Goal: Task Accomplishment & Management: Complete application form

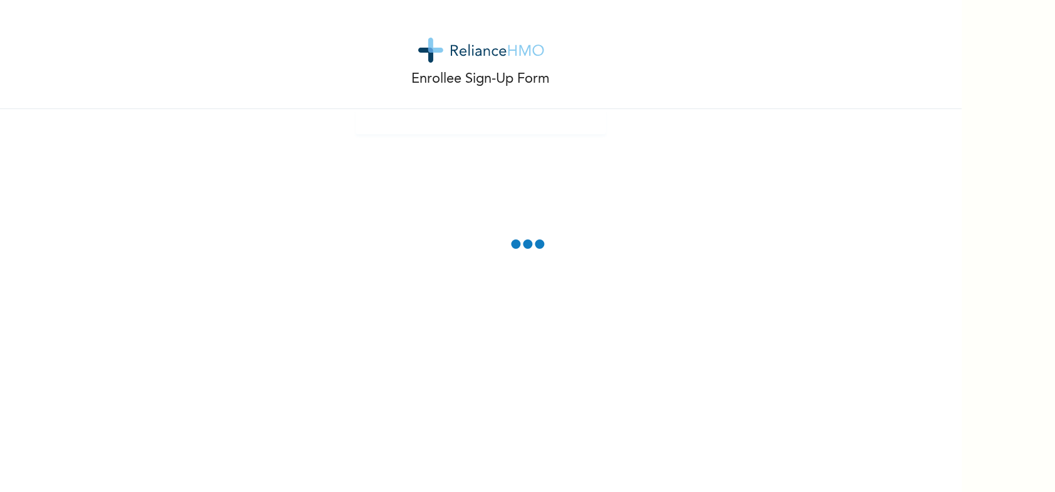
click at [691, 80] on div "Enrollee Sign-Up Form" at bounding box center [481, 54] width 962 height 109
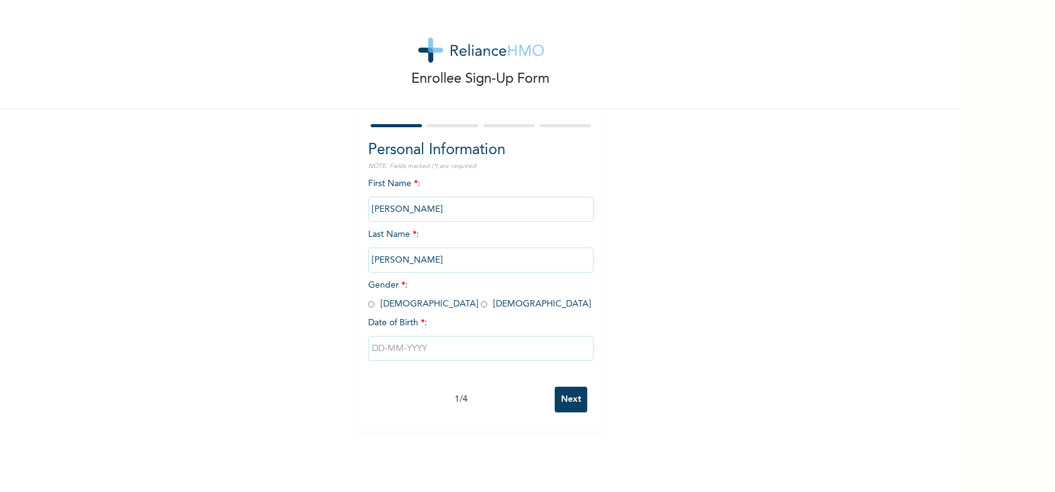
drag, startPoint x: 448, startPoint y: 206, endPoint x: 340, endPoint y: 206, distance: 107.7
click at [340, 206] on div "Enrollee Sign-Up Form Personal Information NOTE: Fields marked (*) are required…" at bounding box center [481, 215] width 962 height 431
click at [418, 250] on input "JONATHAN" at bounding box center [480, 259] width 225 height 25
drag, startPoint x: 443, startPoint y: 253, endPoint x: 347, endPoint y: 259, distance: 96.7
click at [347, 259] on div "Enrollee Sign-Up Form Personal Information NOTE: Fields marked (*) are required…" at bounding box center [481, 215] width 962 height 431
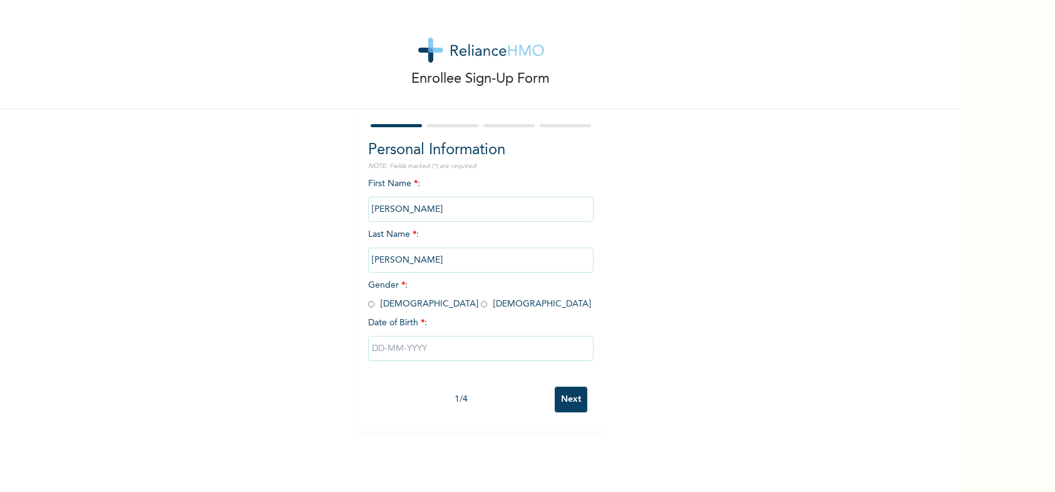
drag, startPoint x: 450, startPoint y: 210, endPoint x: 333, endPoint y: 222, distance: 117.0
click at [333, 222] on div "Enrollee Sign-Up Form Personal Information NOTE: Fields marked (*) are required…" at bounding box center [481, 215] width 962 height 431
click at [453, 211] on input "ADAMU WUDIRI" at bounding box center [480, 209] width 225 height 25
click at [447, 207] on input "ADAMU WUDIRI" at bounding box center [480, 209] width 225 height 25
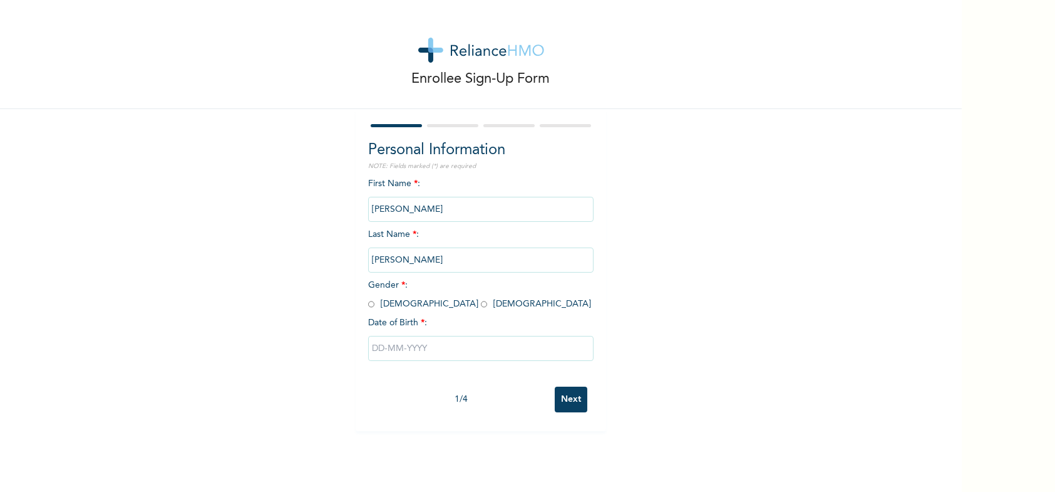
click at [447, 207] on input "ADAMU WUDIRI" at bounding box center [480, 209] width 225 height 25
click at [425, 346] on input "text" at bounding box center [480, 348] width 225 height 25
select select "7"
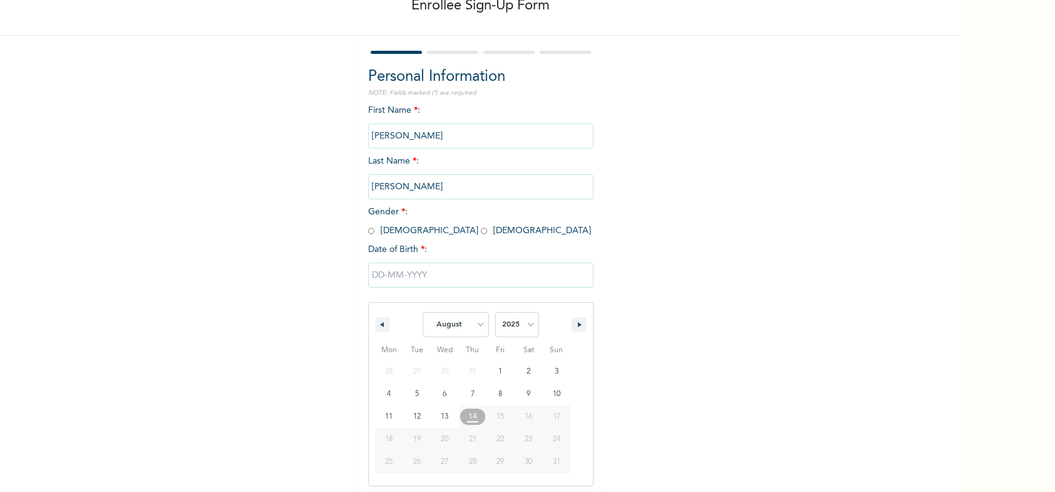
scroll to position [76, 0]
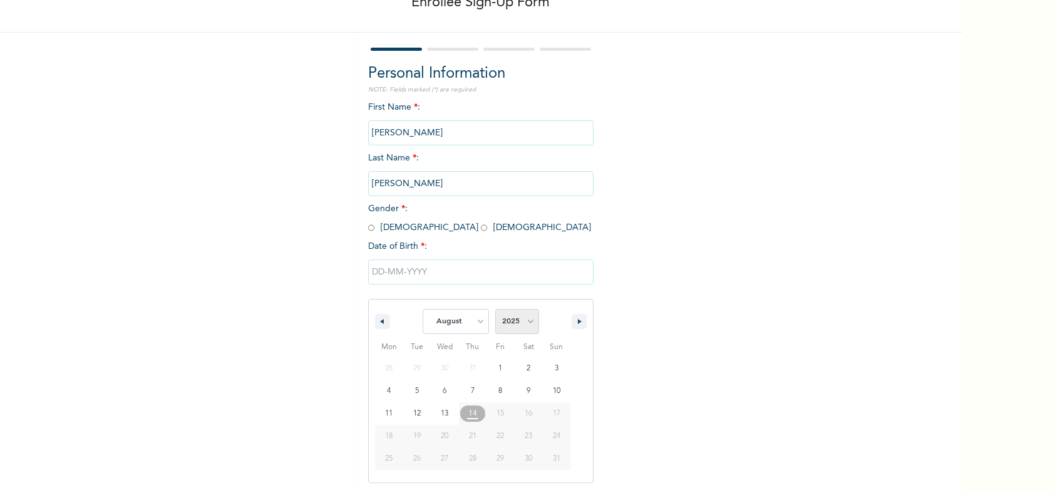
click at [530, 323] on select "2025 2024 2023 2022 2021 2020 2019 2018 2017 2016 2015 2014 2013 2012 2011 2010…" at bounding box center [517, 321] width 44 height 25
select select "1988"
click at [495, 309] on select "2025 2024 2023 2022 2021 2020 2019 2018 2017 2016 2015 2014 2013 2012 2011 2010…" at bounding box center [517, 321] width 44 height 25
click at [468, 321] on select "January February March April May June July August September October November De…" at bounding box center [456, 321] width 66 height 25
select select "10"
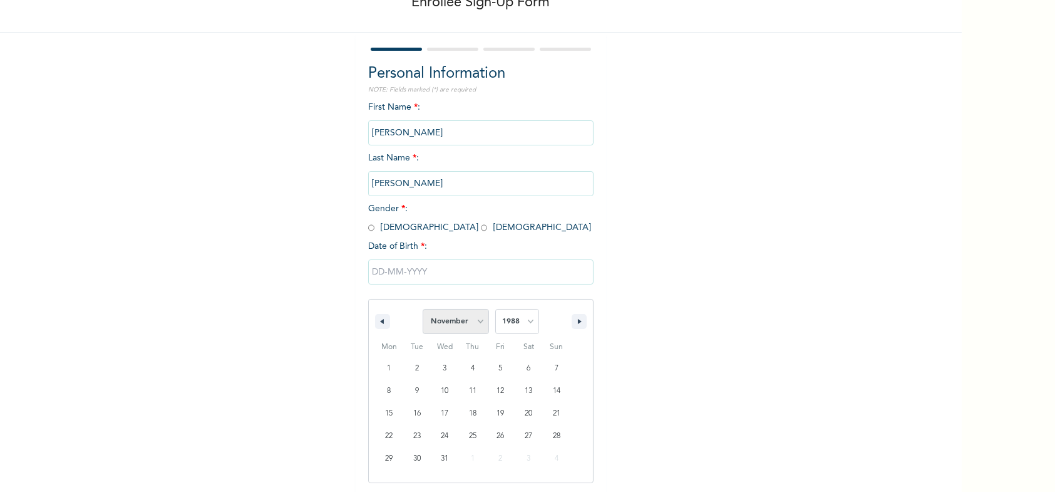
click at [423, 309] on select "January February March April May June July August September October November De…" at bounding box center [456, 321] width 66 height 25
type input "11/22/1988"
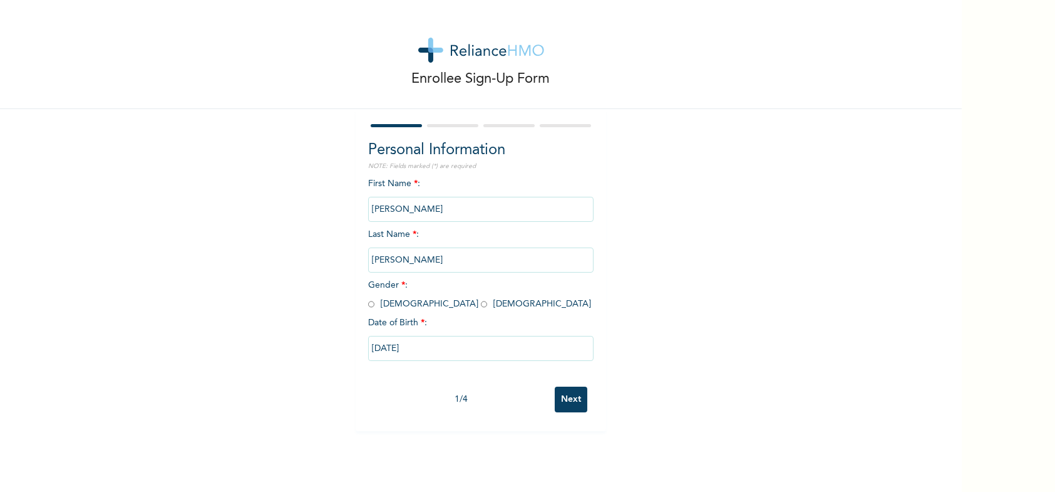
click at [368, 303] on input "radio" at bounding box center [371, 304] width 6 height 12
radio input "true"
click at [423, 253] on input "JONATHAN" at bounding box center [480, 259] width 225 height 25
click at [418, 256] on input "JONATHAN" at bounding box center [480, 259] width 225 height 25
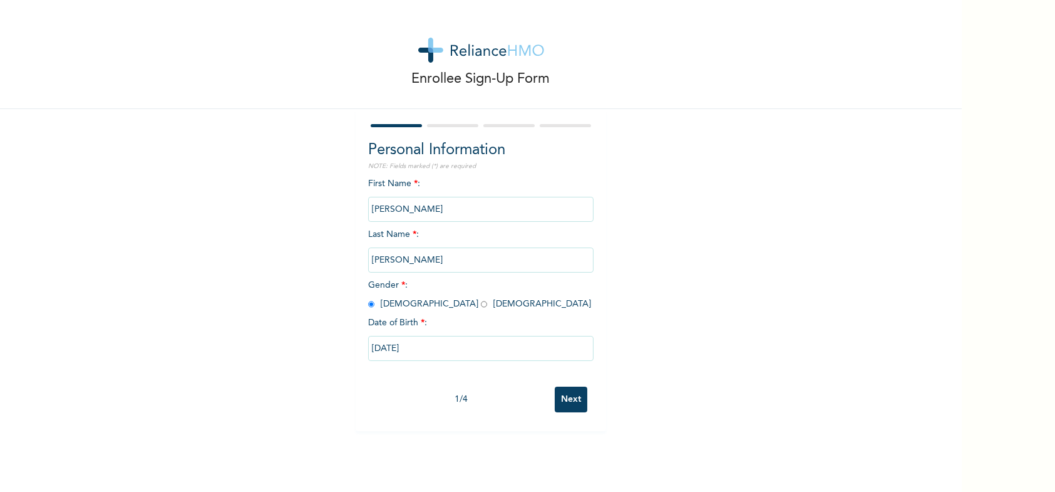
click at [418, 256] on input "JONATHAN" at bounding box center [480, 259] width 225 height 25
click at [426, 259] on input "JONATHAN" at bounding box center [480, 259] width 225 height 25
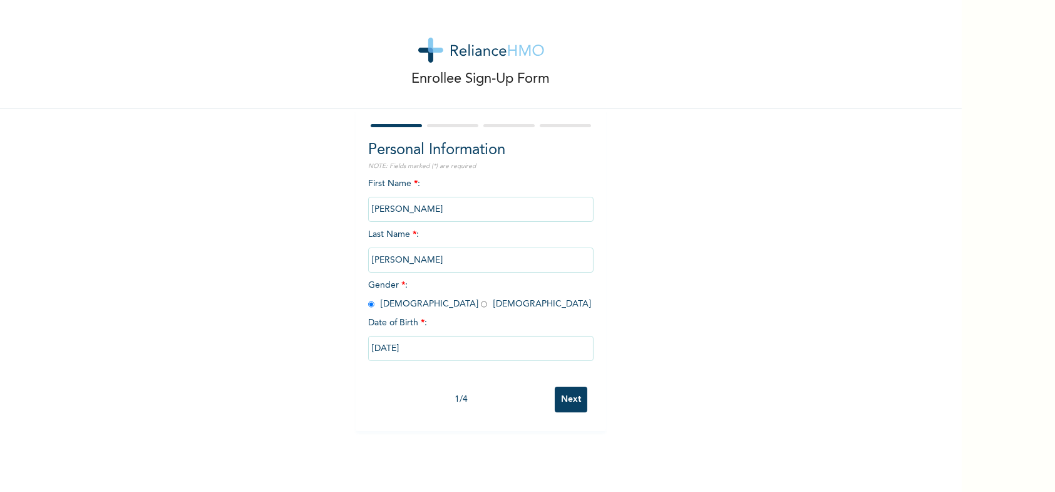
click at [567, 398] on input "Next" at bounding box center [571, 399] width 33 height 26
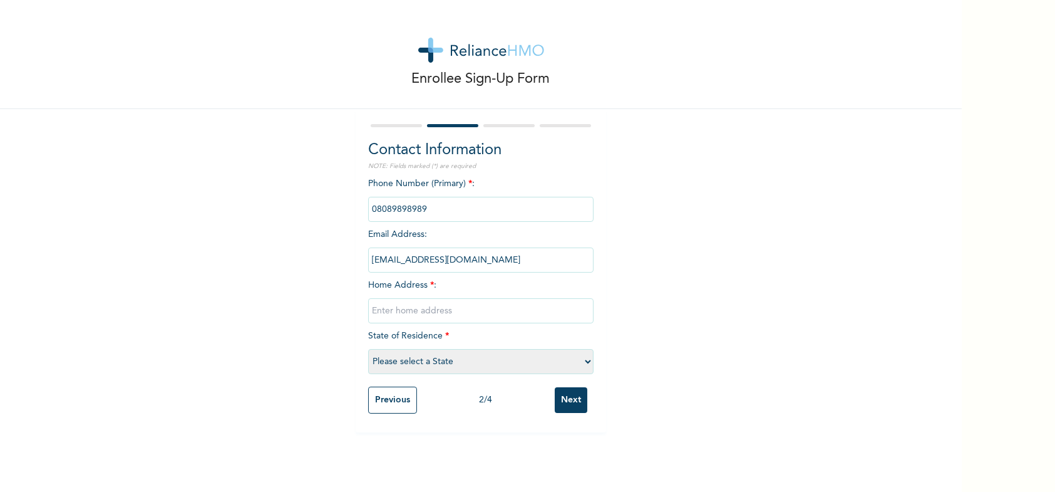
drag, startPoint x: 462, startPoint y: 205, endPoint x: 308, endPoint y: 206, distance: 154.7
click at [308, 206] on div "Enrollee Sign-Up Form Contact Information NOTE: Fields marked (*) are required …" at bounding box center [481, 216] width 962 height 432
click at [402, 306] on input "text" at bounding box center [480, 310] width 225 height 25
paste input "No. 23, FGC Street, Mairi Ward, Tashan Bama, Maiduguri, Borno State"
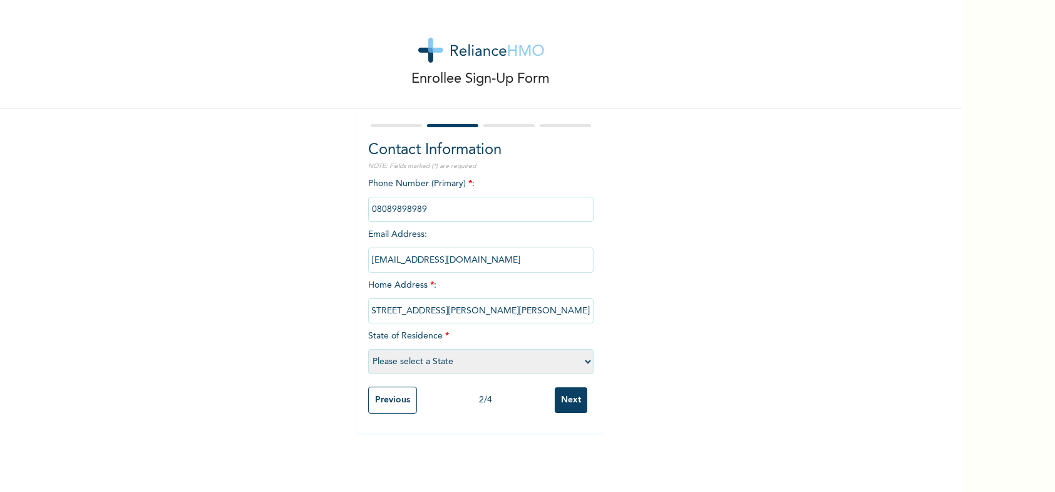
type input "No. 23, FGC Street, Mairi Ward, Tashan Bama, Maiduguri, Borno State"
click at [406, 363] on select "Please select a State Abia Abuja (FCT) Adamawa Akwa Ibom Anambra Bauchi Bayelsa…" at bounding box center [480, 361] width 225 height 25
select select "8"
click at [368, 349] on select "Please select a State Abia Abuja (FCT) Adamawa Akwa Ibom Anambra Bauchi Bayelsa…" at bounding box center [480, 361] width 225 height 25
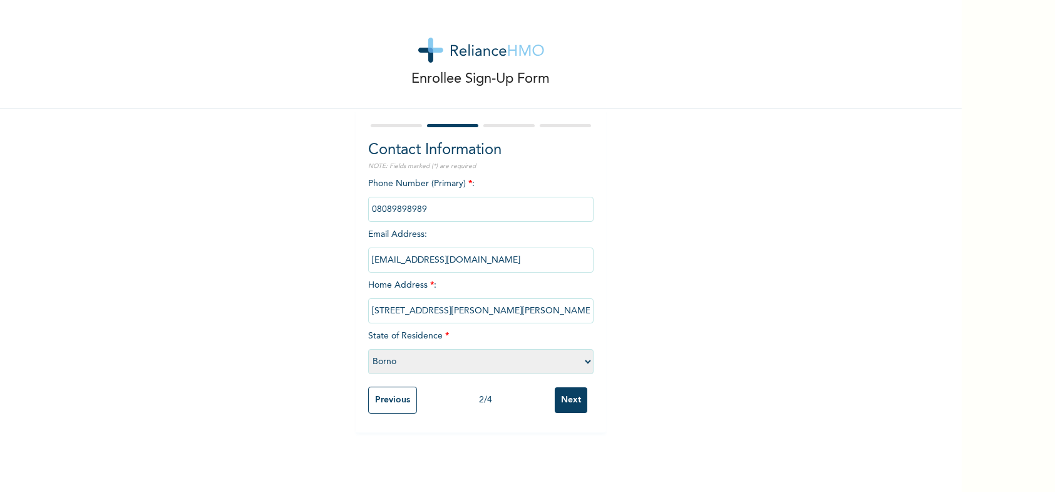
click at [425, 211] on input "phone" at bounding box center [480, 209] width 225 height 25
click at [427, 210] on input "phone" at bounding box center [480, 209] width 225 height 25
click at [429, 210] on input "phone" at bounding box center [480, 209] width 225 height 25
click at [564, 400] on input "Next" at bounding box center [571, 400] width 33 height 26
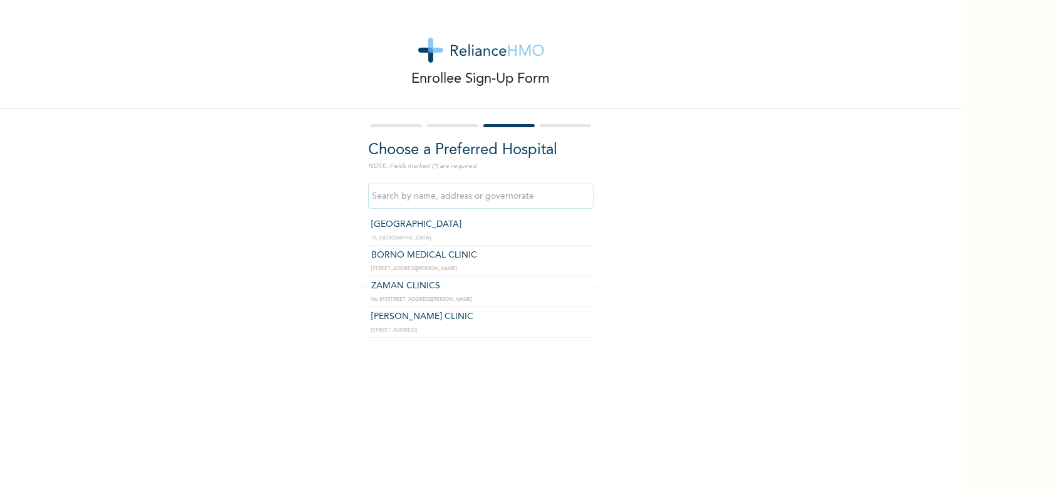
click at [425, 194] on input "text" at bounding box center [480, 196] width 225 height 25
type input "Alpine Specialist Hospital"
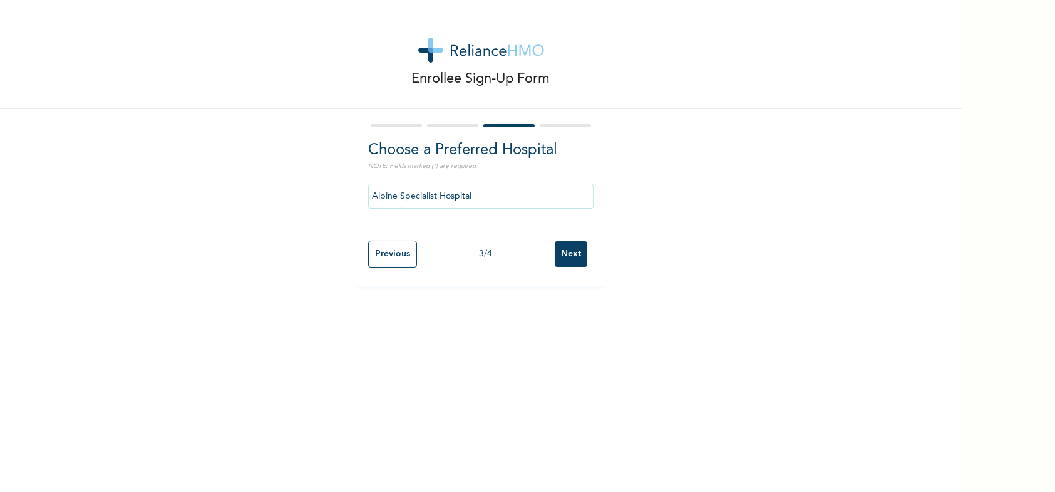
click at [568, 252] on input "Next" at bounding box center [571, 254] width 33 height 26
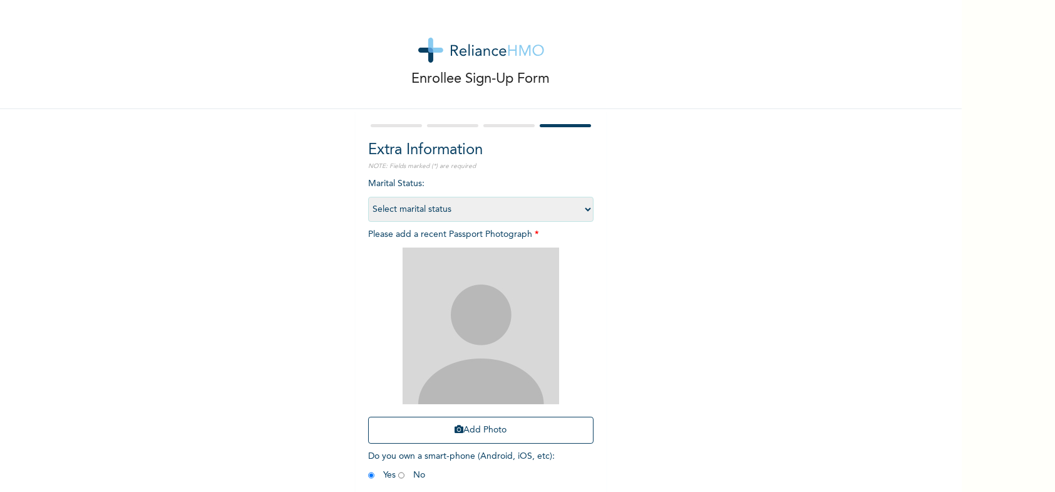
click at [477, 211] on select "Select marital status Single Married Divorced Widow/Widower" at bounding box center [480, 209] width 225 height 25
select select "2"
click at [368, 197] on select "Select marital status Single Married Divorced Widow/Widower" at bounding box center [480, 209] width 225 height 25
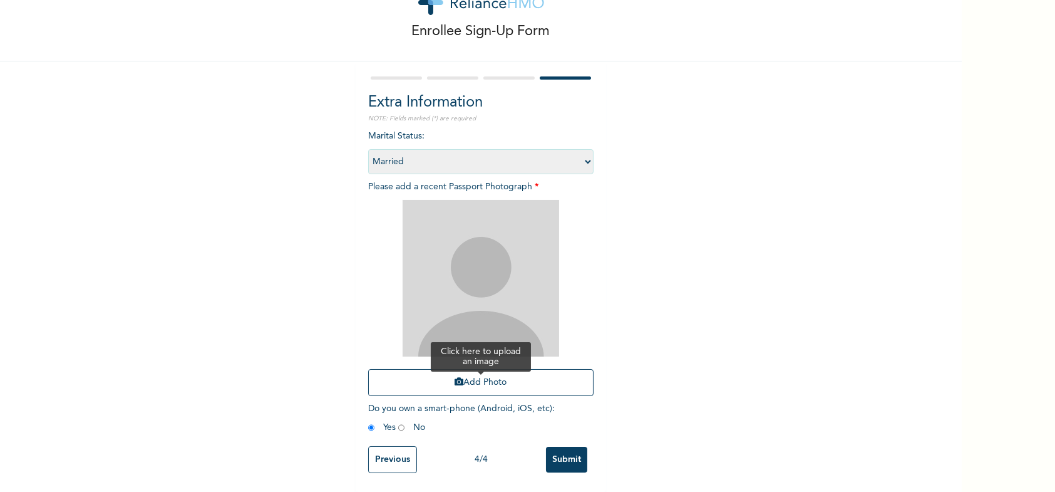
click at [478, 372] on button "Add Photo" at bounding box center [480, 382] width 225 height 27
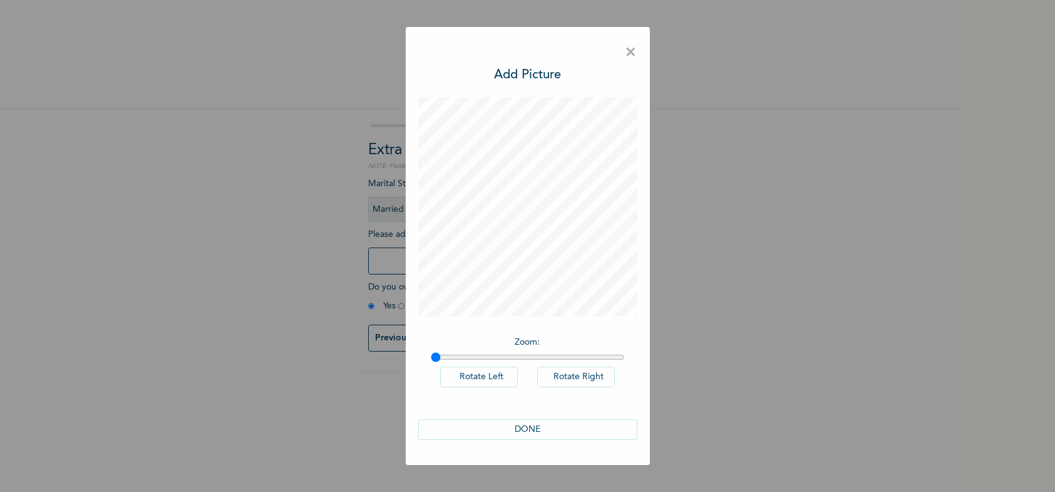
scroll to position [0, 0]
click at [511, 425] on button "DONE" at bounding box center [527, 429] width 219 height 21
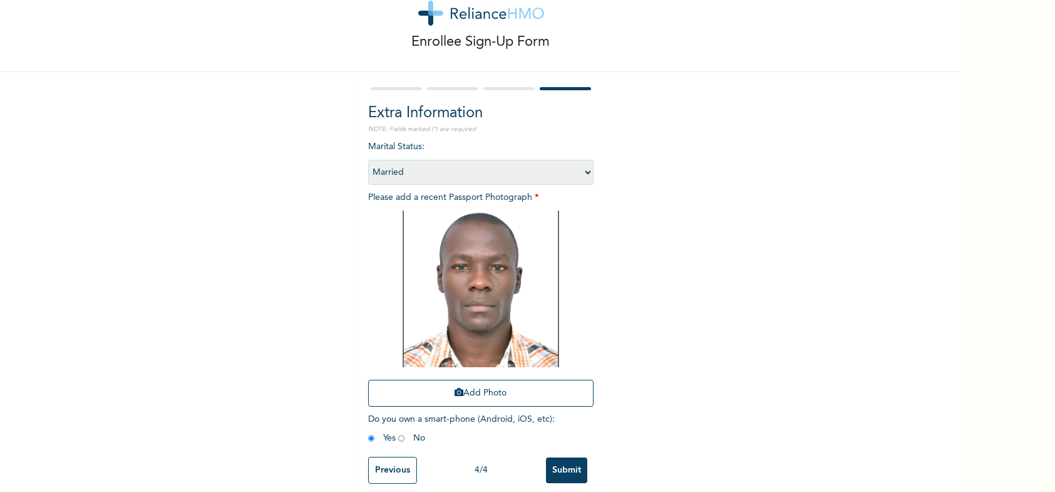
scroll to position [56, 0]
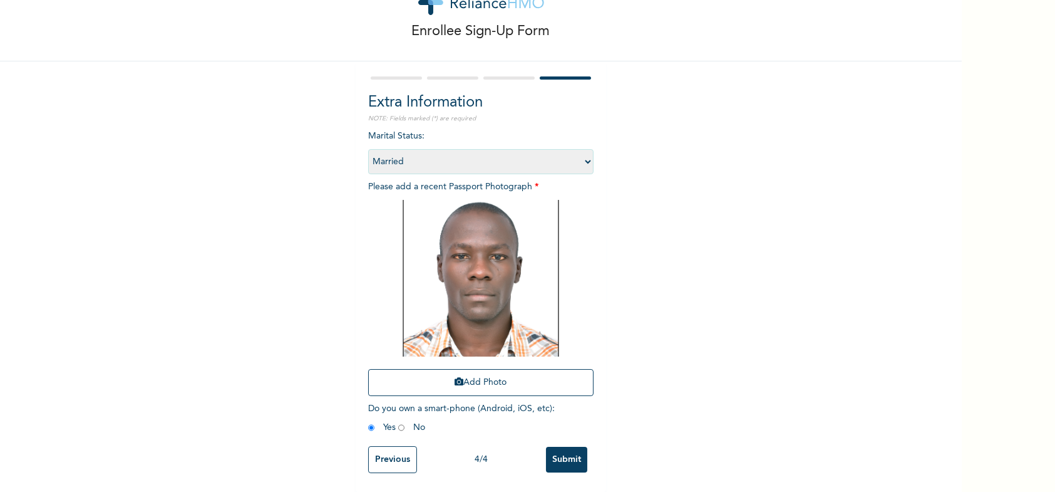
click at [567, 447] on input "Submit" at bounding box center [566, 460] width 41 height 26
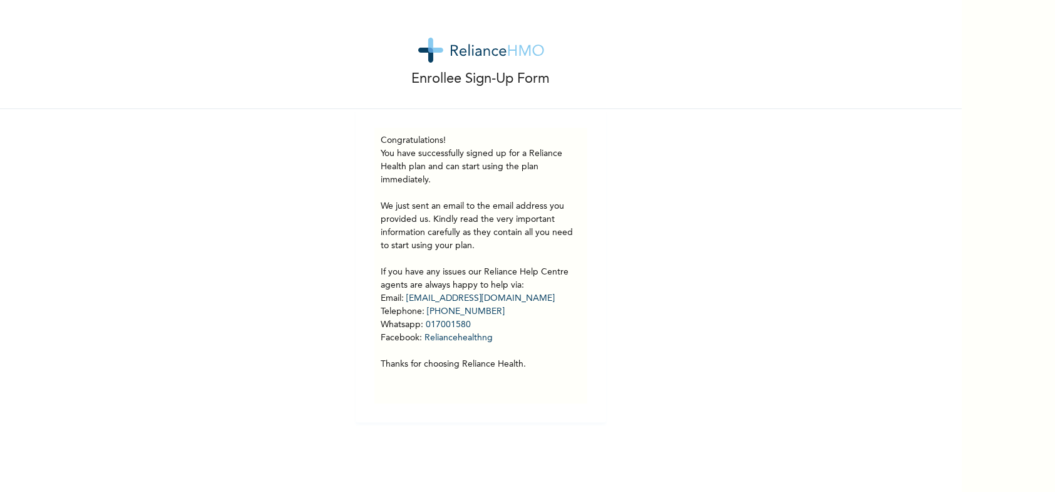
click at [800, 296] on div "Enrollee Sign-Up Form Congratulations! You have successfully signed up for a Re…" at bounding box center [481, 211] width 962 height 422
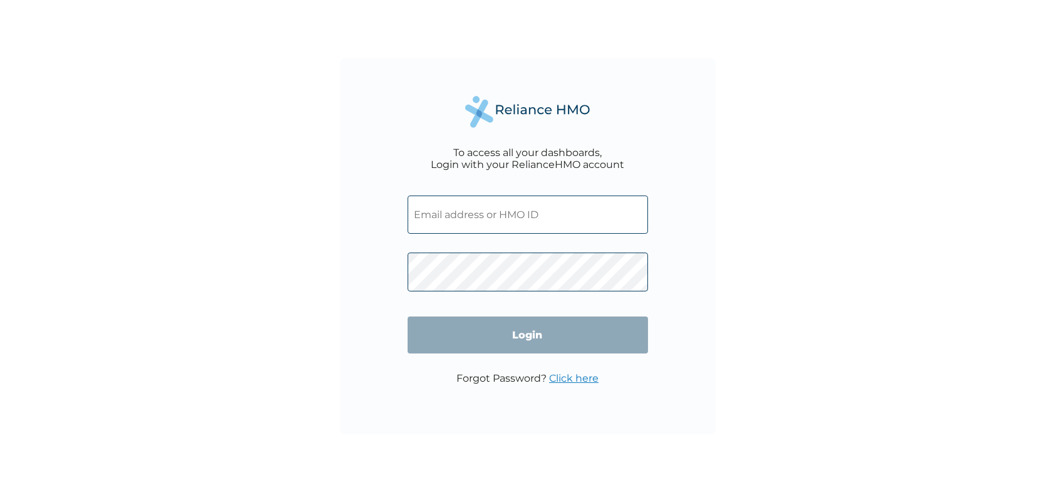
click at [480, 215] on input "text" at bounding box center [528, 214] width 241 height 38
type input "wudiri99@gmail.com"
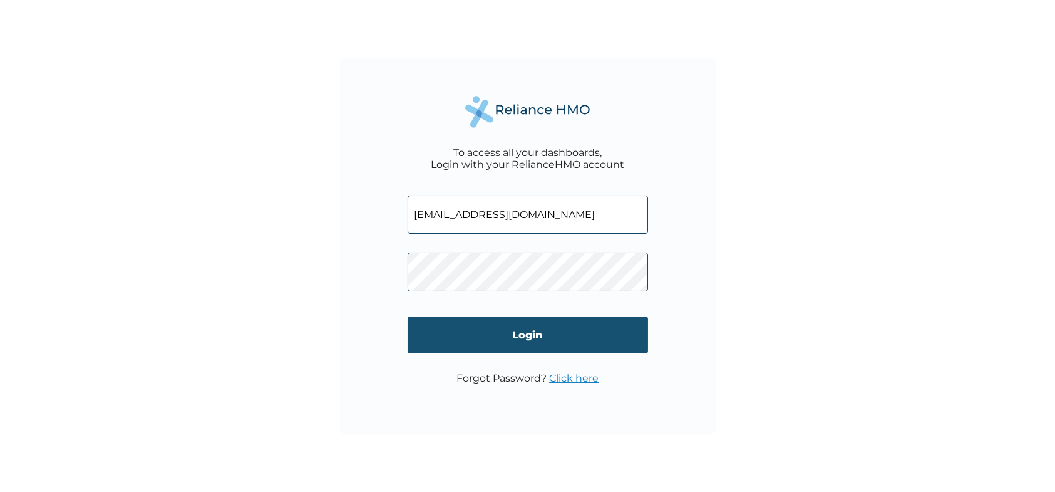
click at [502, 328] on input "Login" at bounding box center [528, 334] width 241 height 37
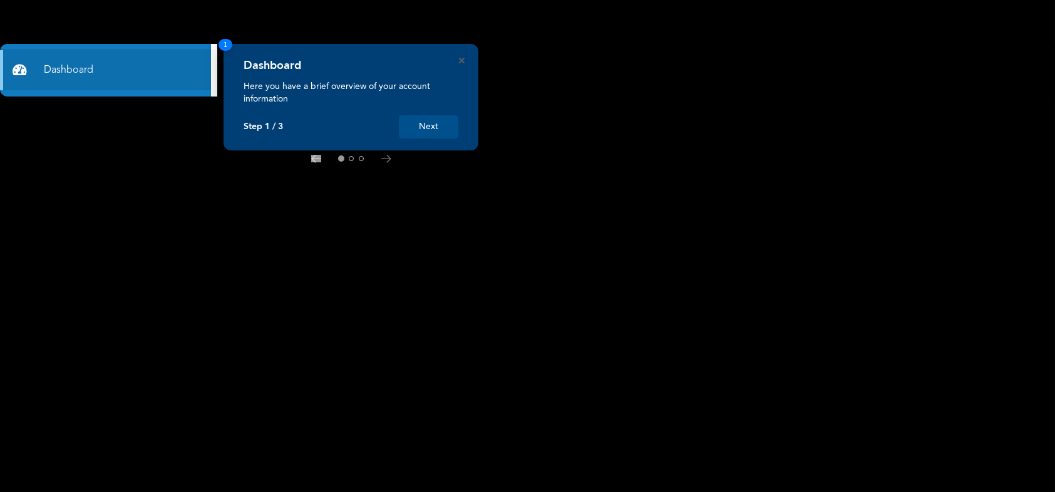
click at [426, 123] on button "Next" at bounding box center [429, 126] width 60 height 23
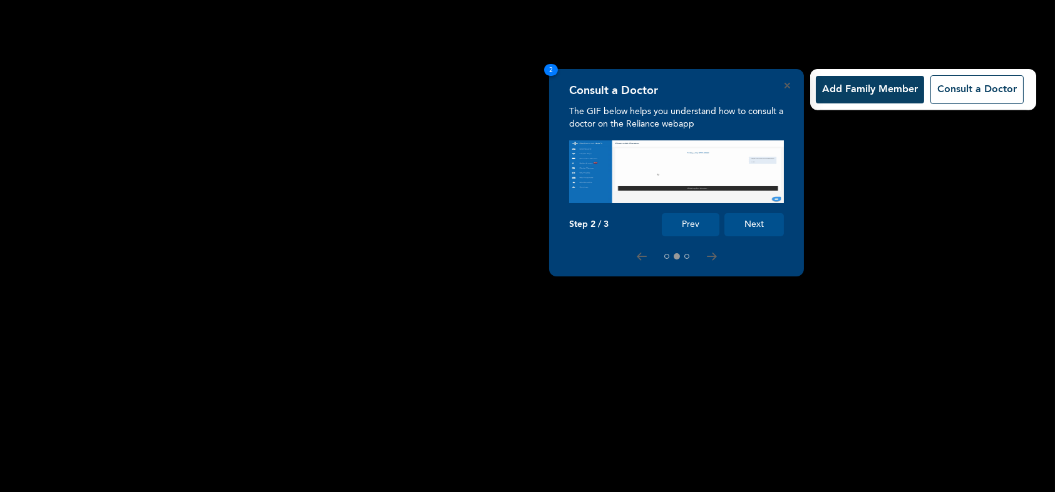
click at [861, 86] on button "Add Family Member" at bounding box center [870, 90] width 108 height 28
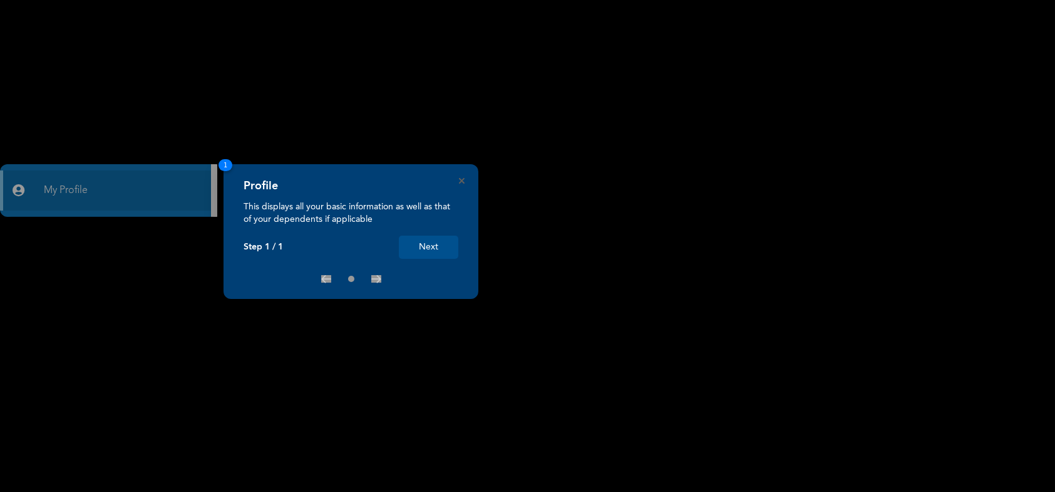
click at [437, 245] on button "Next" at bounding box center [429, 247] width 60 height 23
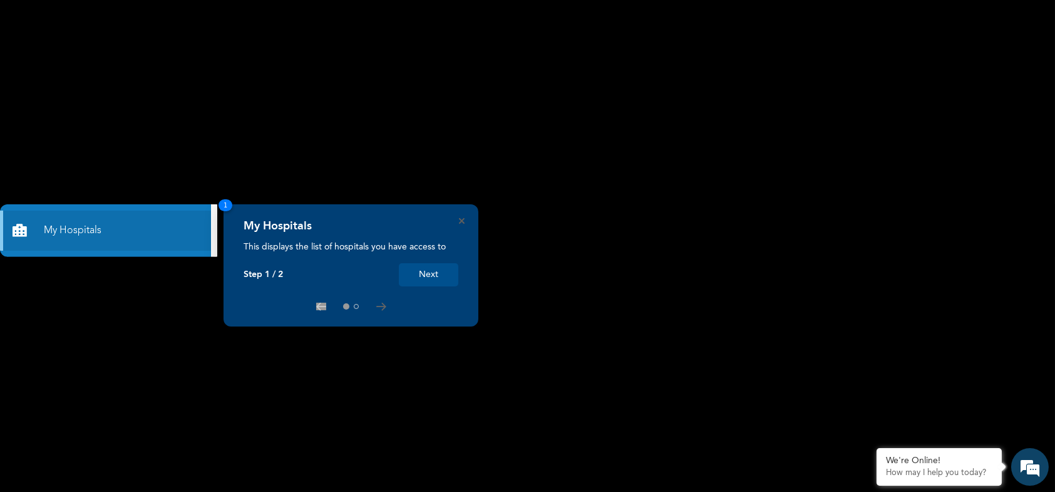
click at [427, 271] on button "Next" at bounding box center [429, 274] width 60 height 23
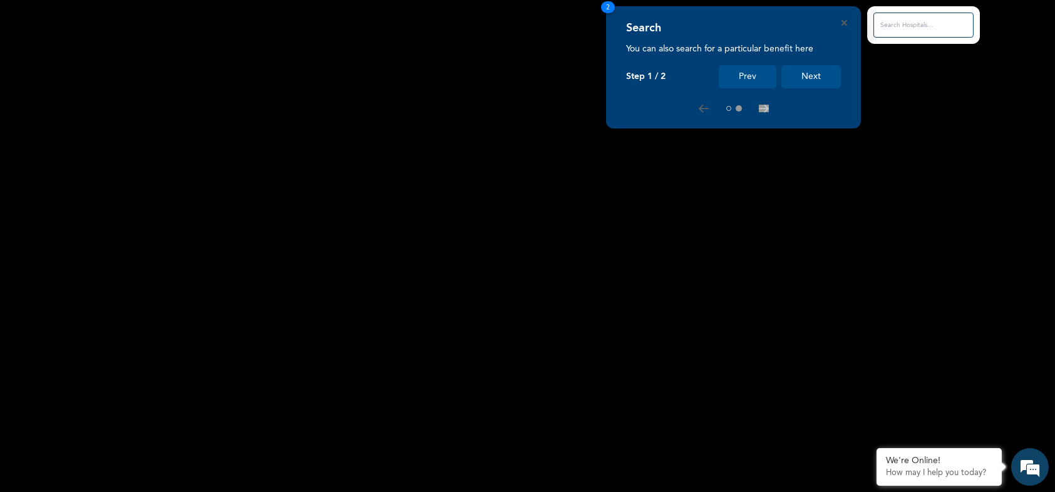
click at [824, 72] on button "Next" at bounding box center [812, 76] width 60 height 23
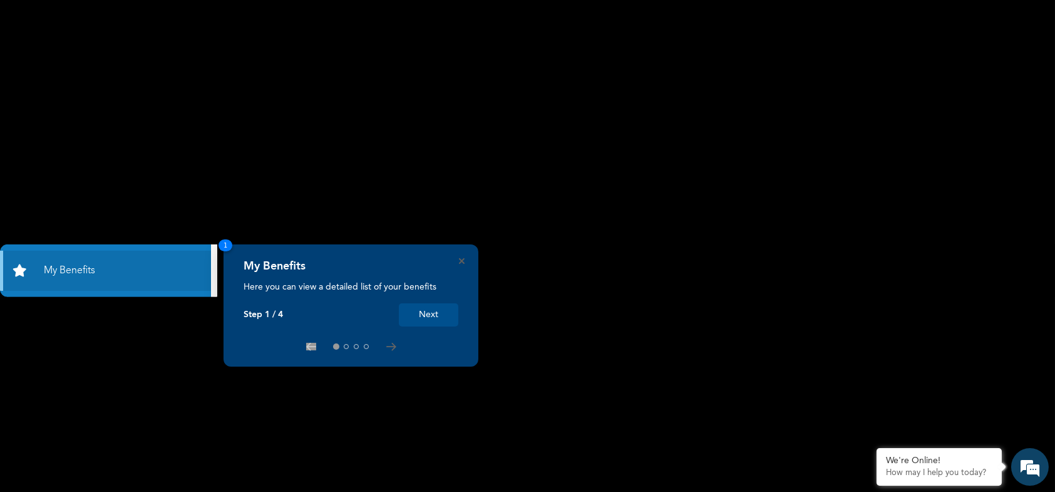
click at [437, 309] on button "Next" at bounding box center [429, 314] width 60 height 23
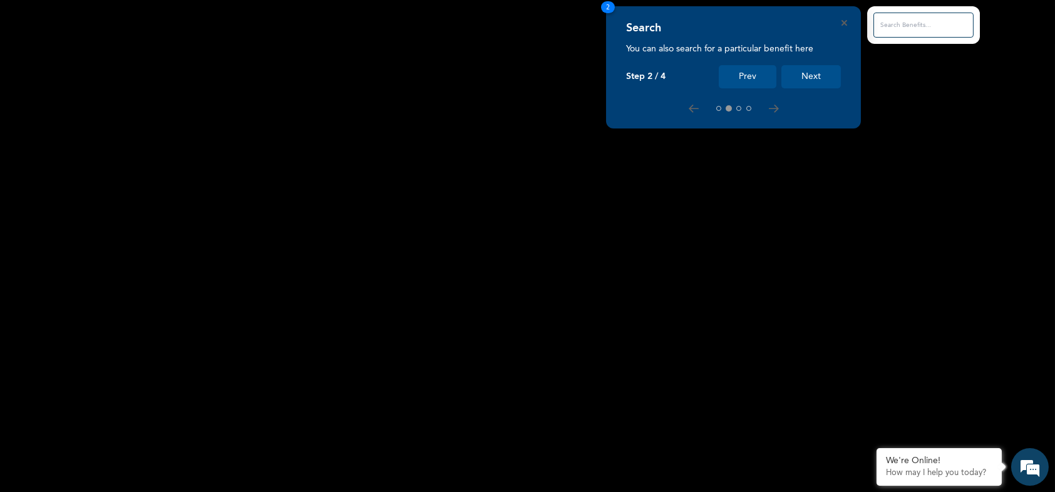
click at [822, 74] on button "Next" at bounding box center [812, 76] width 60 height 23
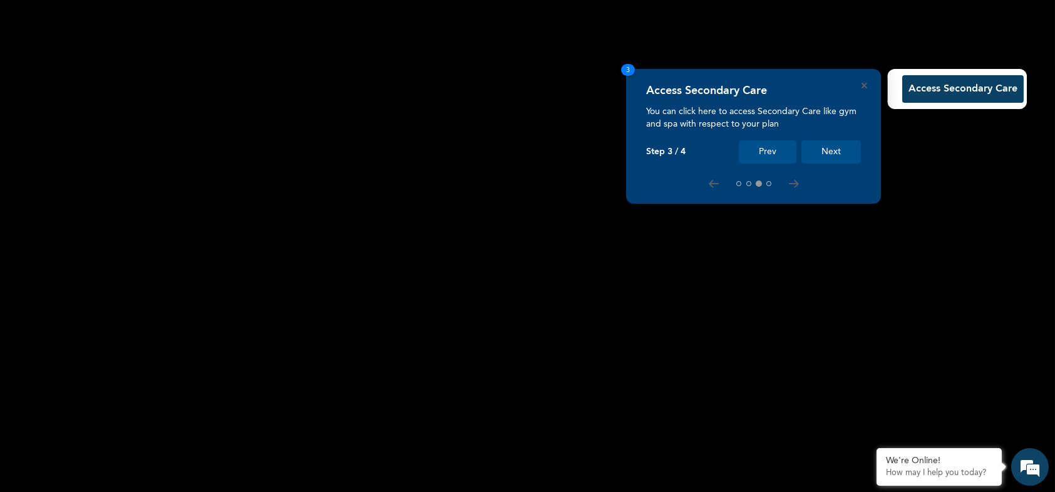
click at [839, 150] on button "Next" at bounding box center [832, 151] width 60 height 23
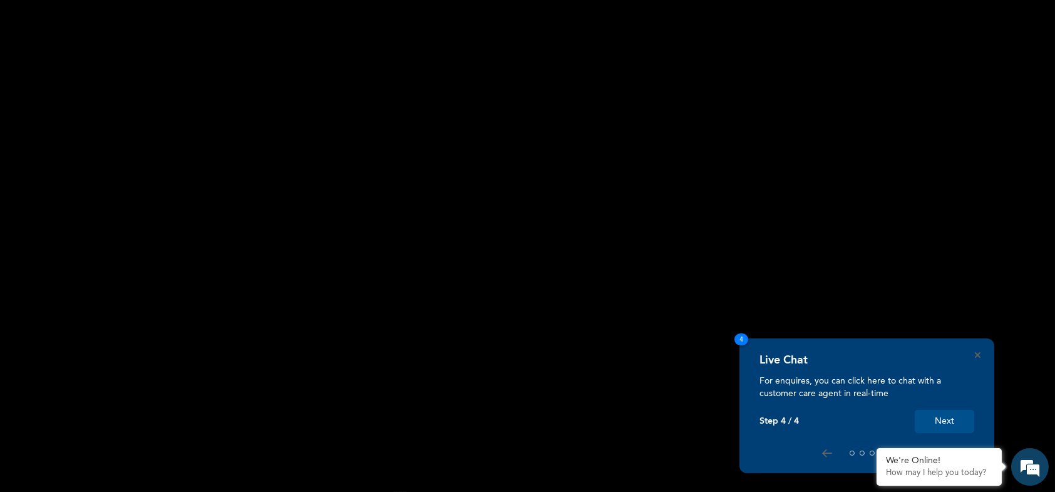
click at [960, 423] on button "Next" at bounding box center [945, 421] width 60 height 23
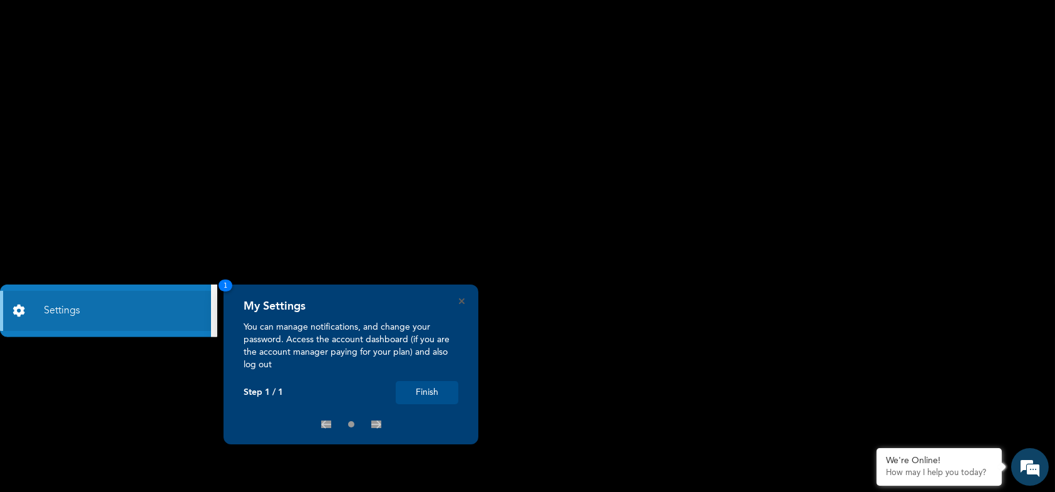
click at [452, 390] on button "Finish" at bounding box center [427, 392] width 63 height 23
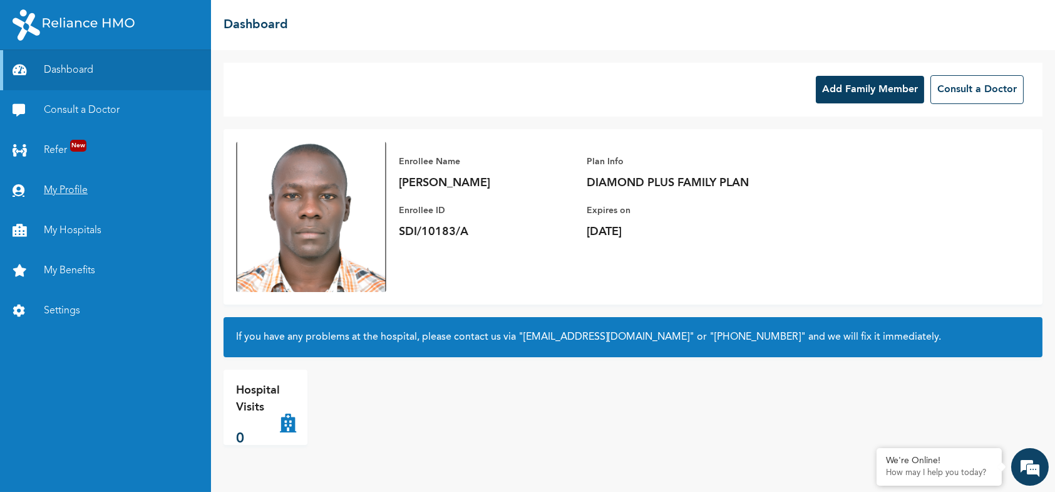
click at [63, 185] on link "My Profile" at bounding box center [105, 190] width 211 height 40
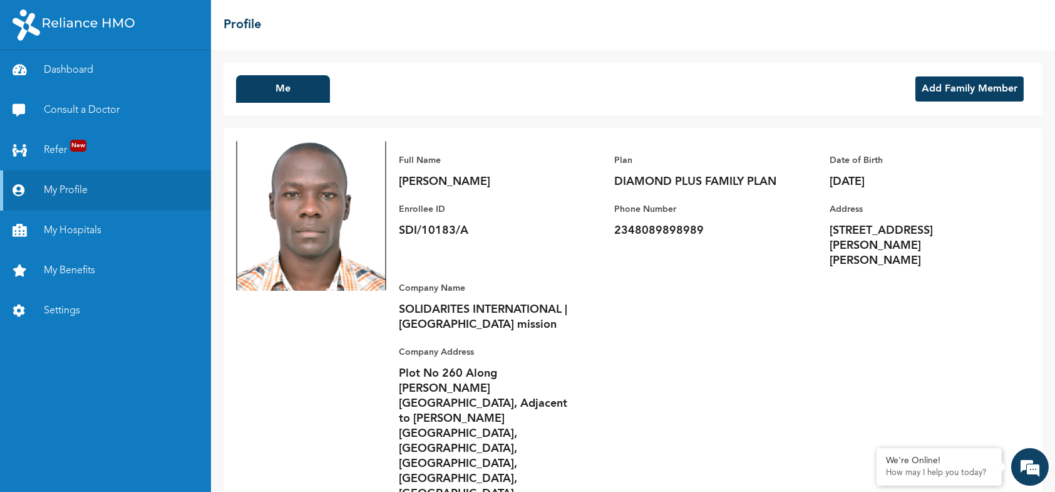
drag, startPoint x: 441, startPoint y: 170, endPoint x: 448, endPoint y: 168, distance: 7.0
click at [442, 170] on div "Full Name [PERSON_NAME]" at bounding box center [486, 171] width 175 height 36
drag, startPoint x: 638, startPoint y: 172, endPoint x: 695, endPoint y: 176, distance: 56.5
click at [663, 175] on div "Plan DIAMOND PLUS FAMILY PLAN" at bounding box center [701, 171] width 175 height 36
click at [742, 241] on div "Plan DIAMOND PLUS FAMILY PLAN Phone Number [PHONE_NUMBER]" at bounding box center [701, 204] width 175 height 128
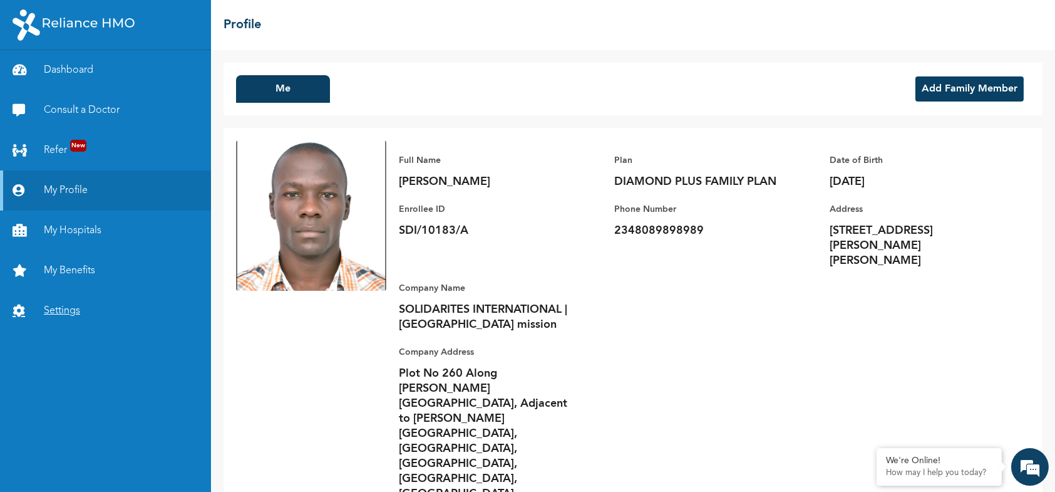
click at [70, 306] on link "Settings" at bounding box center [105, 311] width 211 height 40
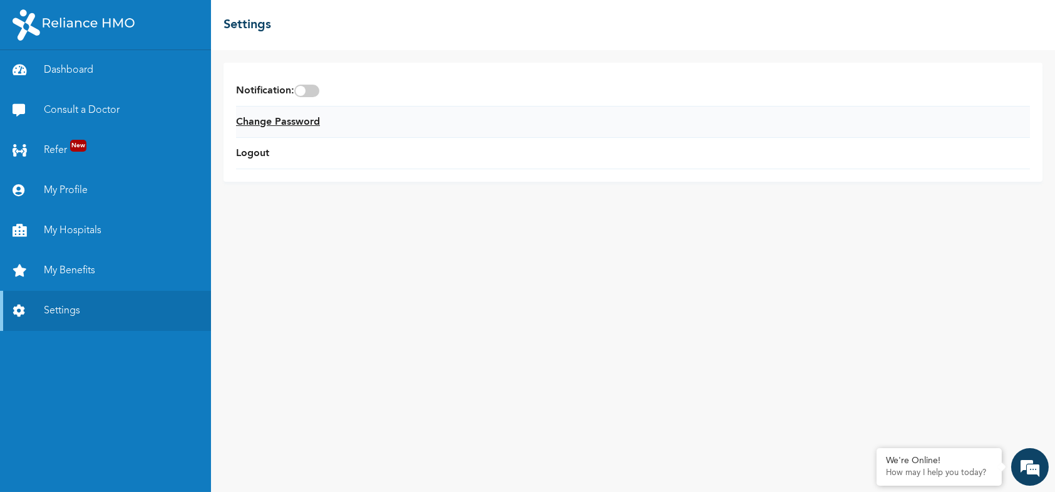
click at [270, 119] on link "Change Password" at bounding box center [278, 122] width 84 height 15
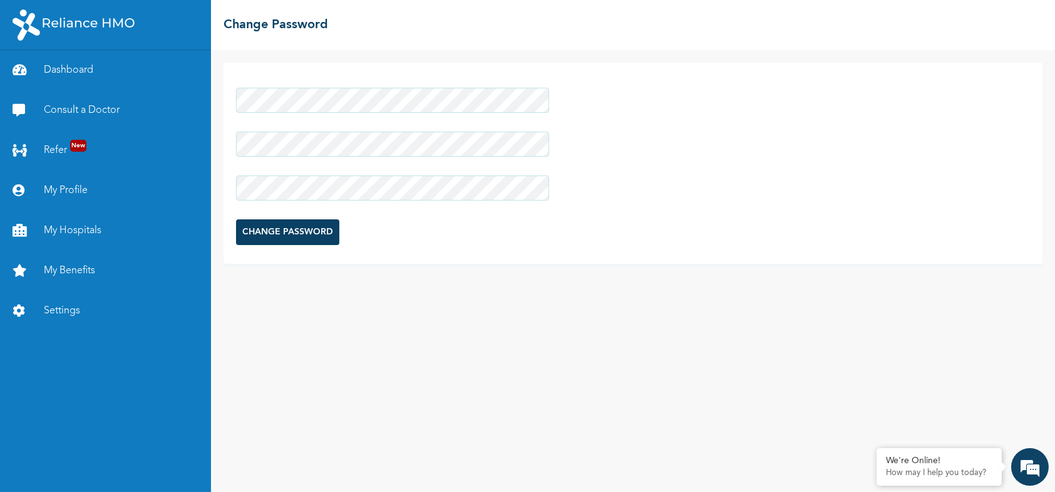
click at [308, 182] on div at bounding box center [392, 188] width 313 height 38
click at [298, 228] on input "CHANGE PASSWORD" at bounding box center [287, 232] width 103 height 26
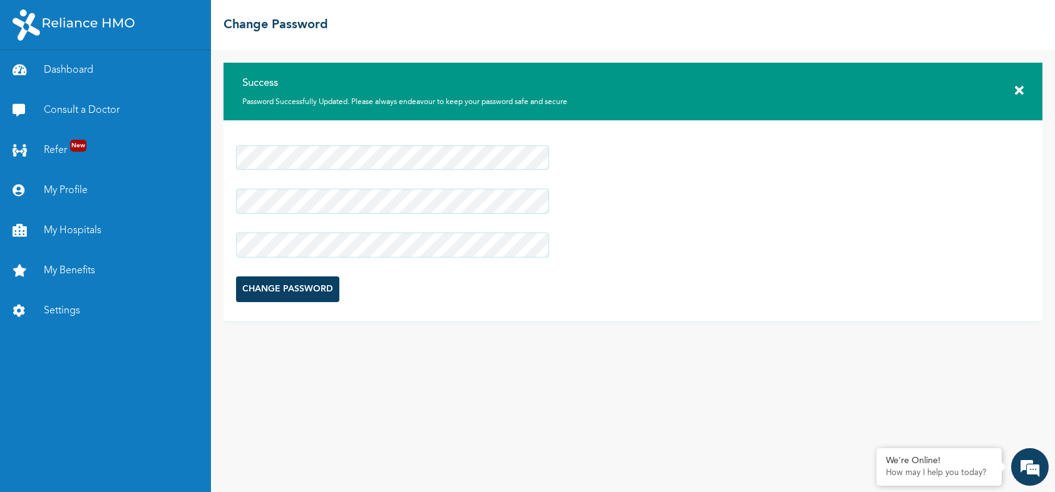
click at [1020, 89] on icon at bounding box center [1019, 91] width 9 height 13
click at [71, 310] on link "Settings" at bounding box center [105, 311] width 211 height 40
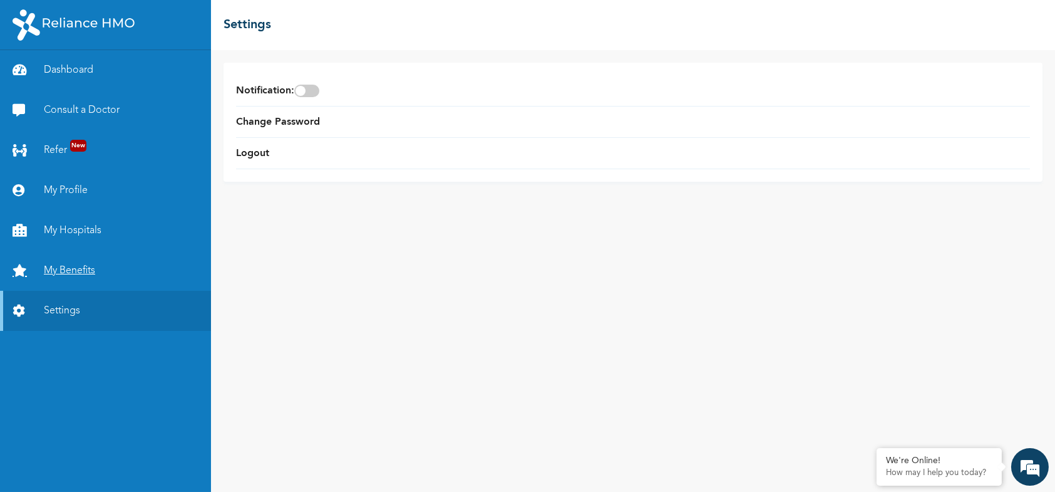
click at [60, 266] on link "My Benefits" at bounding box center [105, 271] width 211 height 40
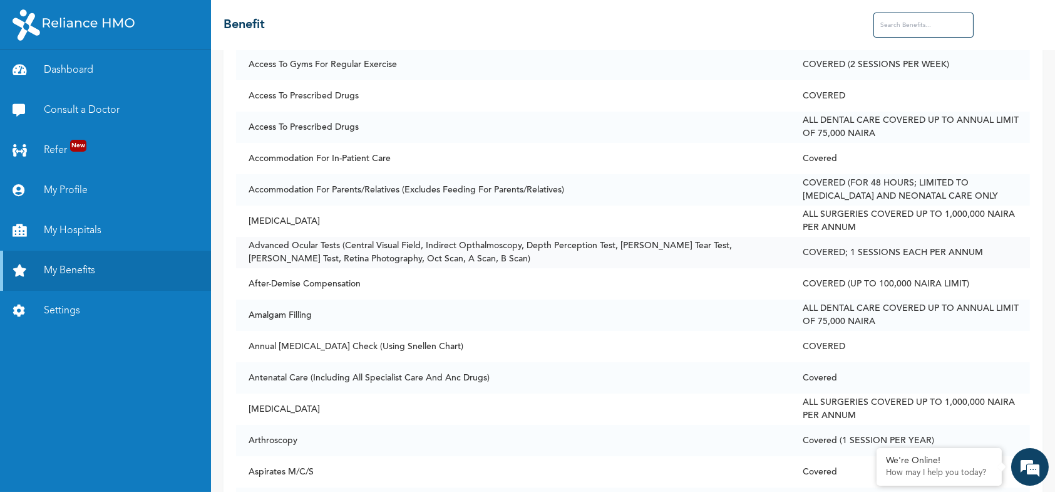
scroll to position [251, 0]
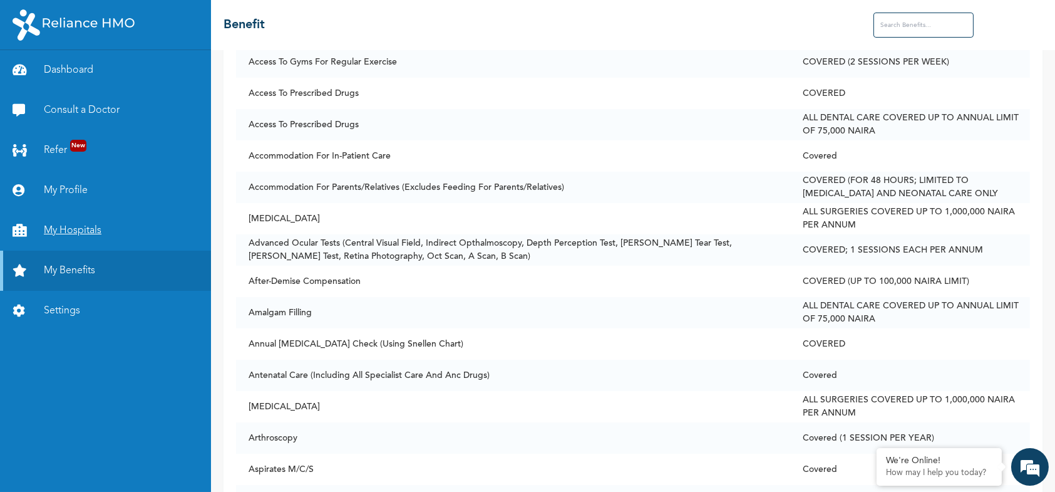
click at [67, 226] on link "My Hospitals" at bounding box center [105, 230] width 211 height 40
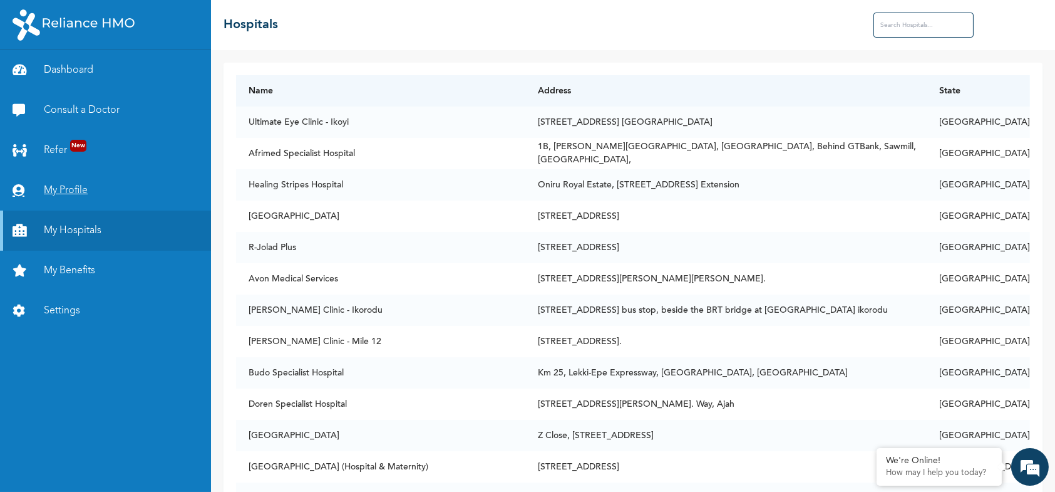
click at [56, 190] on link "My Profile" at bounding box center [105, 190] width 211 height 40
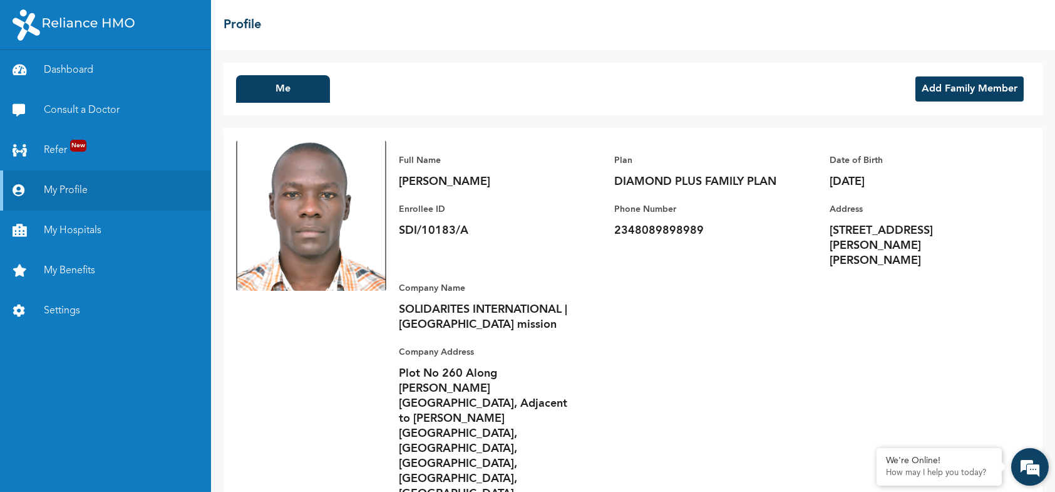
click at [1029, 469] on em at bounding box center [1030, 467] width 34 height 34
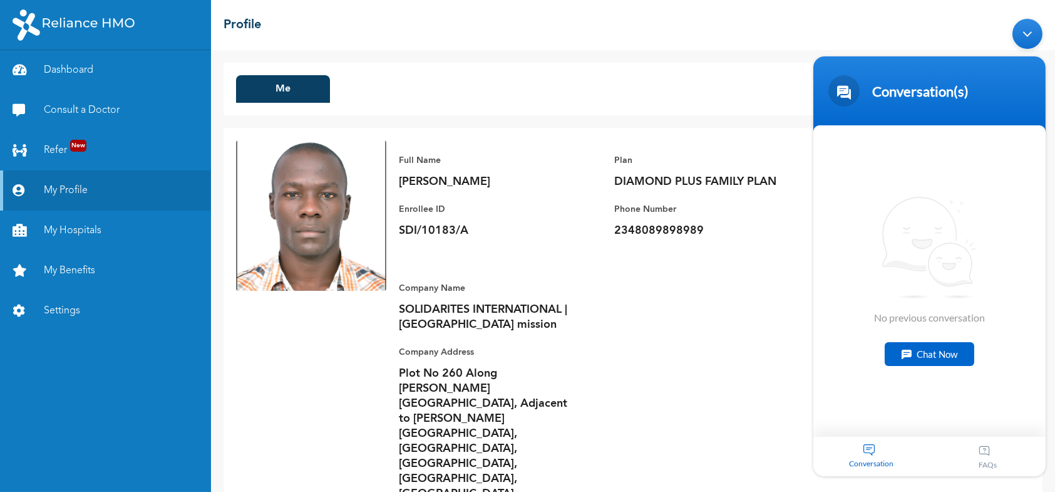
click at [852, 413] on div "No previous conversation Chat Now" at bounding box center [929, 280] width 232 height 311
click at [934, 348] on div "Chat Now" at bounding box center [929, 354] width 90 height 24
type textarea "hi"
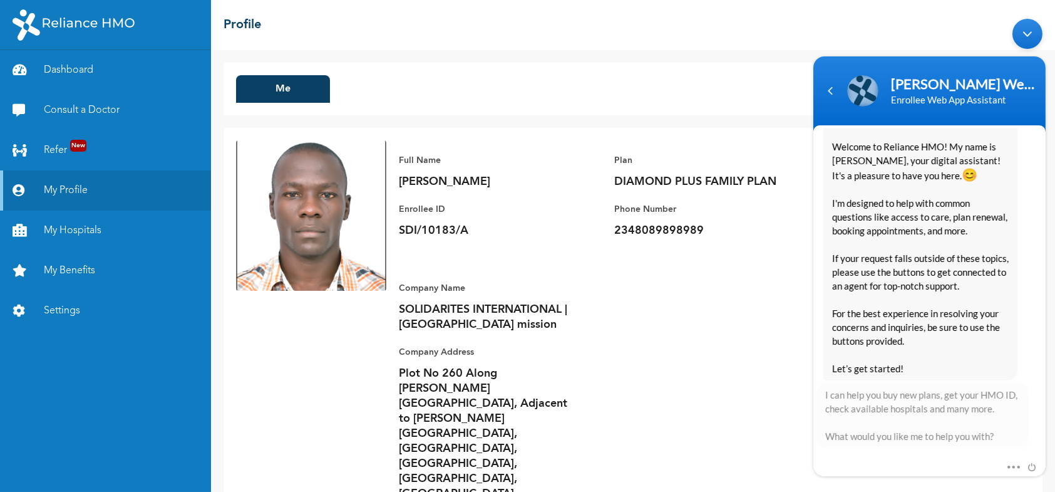
scroll to position [240, 0]
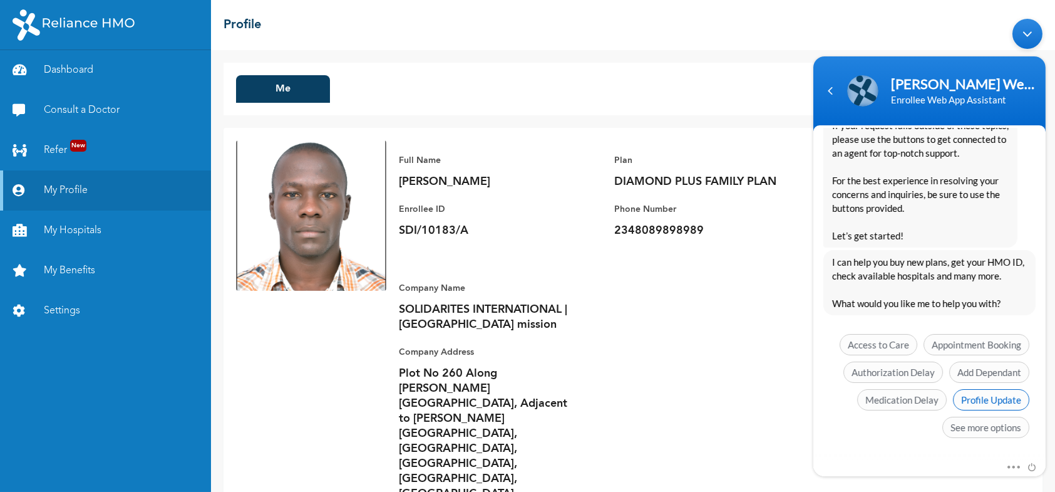
click at [976, 396] on span "Profile Update" at bounding box center [991, 399] width 76 height 21
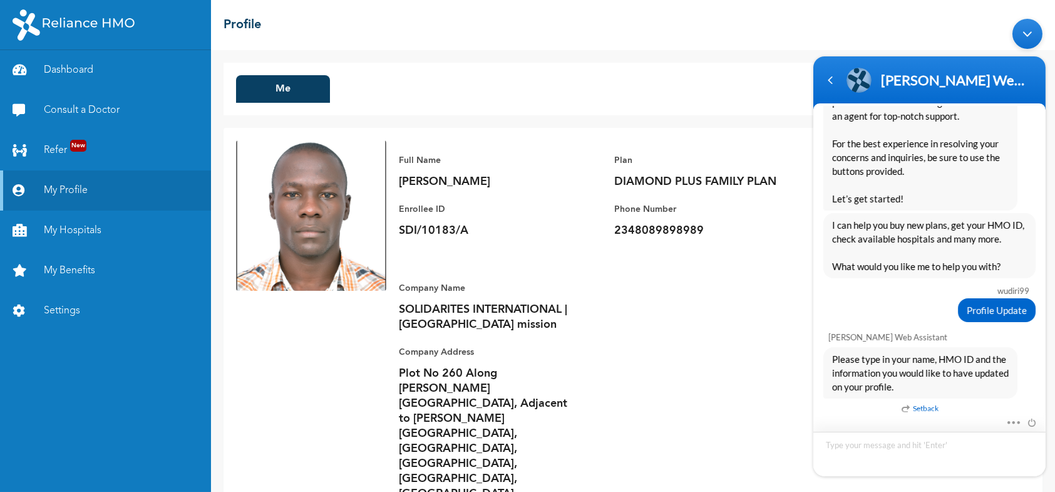
scroll to position [254, 0]
type textarea "Jonathan Adamu Wudiri, SDI/10183/A. My Surname and first name were interchanged"
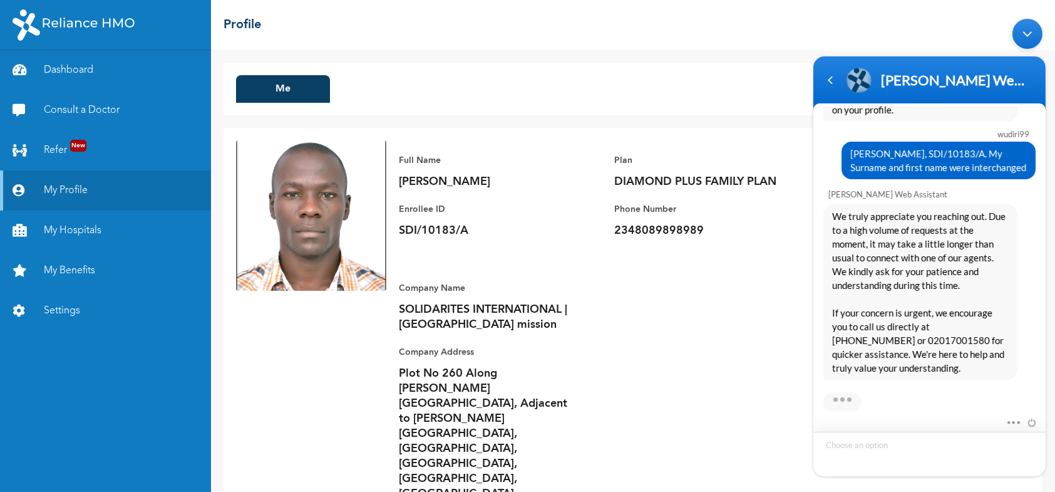
scroll to position [598, 0]
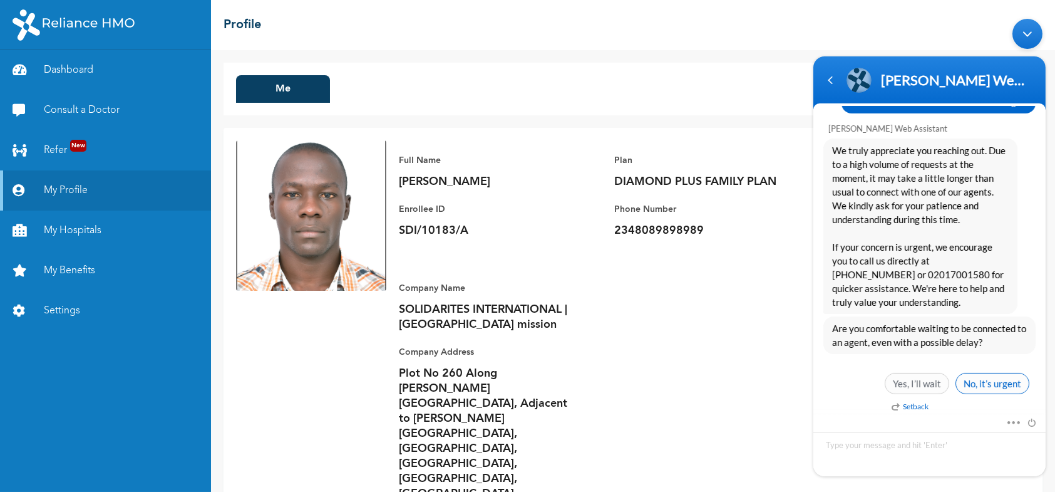
click at [985, 382] on span "No, it’s urgent" at bounding box center [992, 383] width 74 height 21
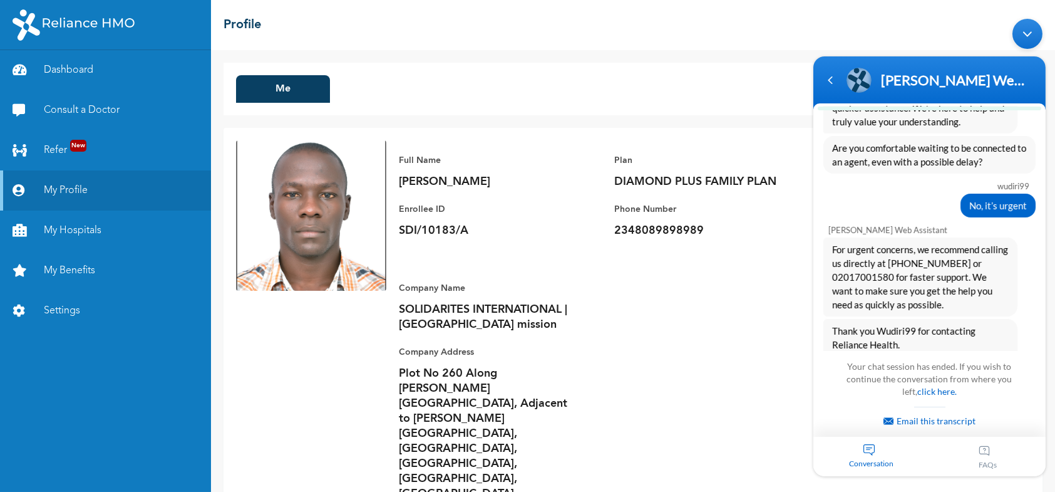
scroll to position [940, 0]
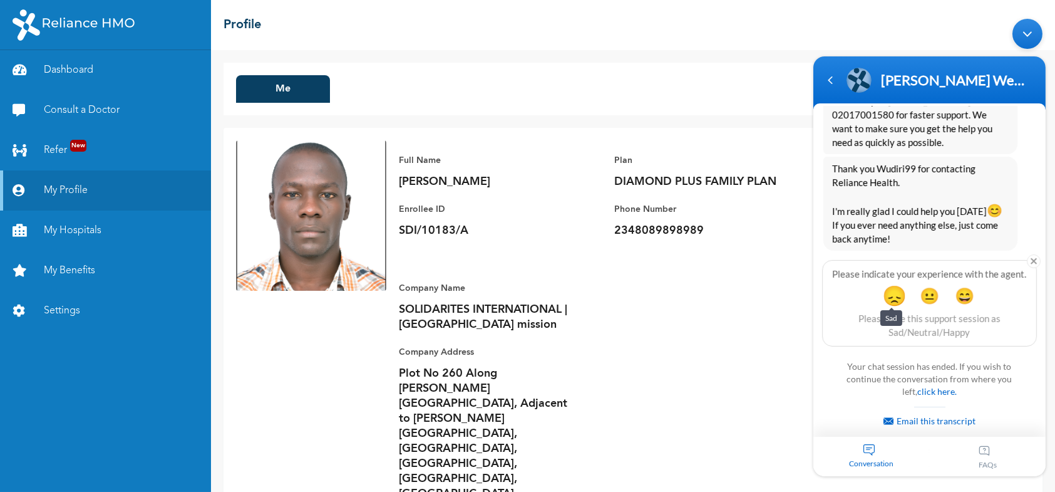
click at [893, 290] on span "😞" at bounding box center [894, 295] width 24 height 24
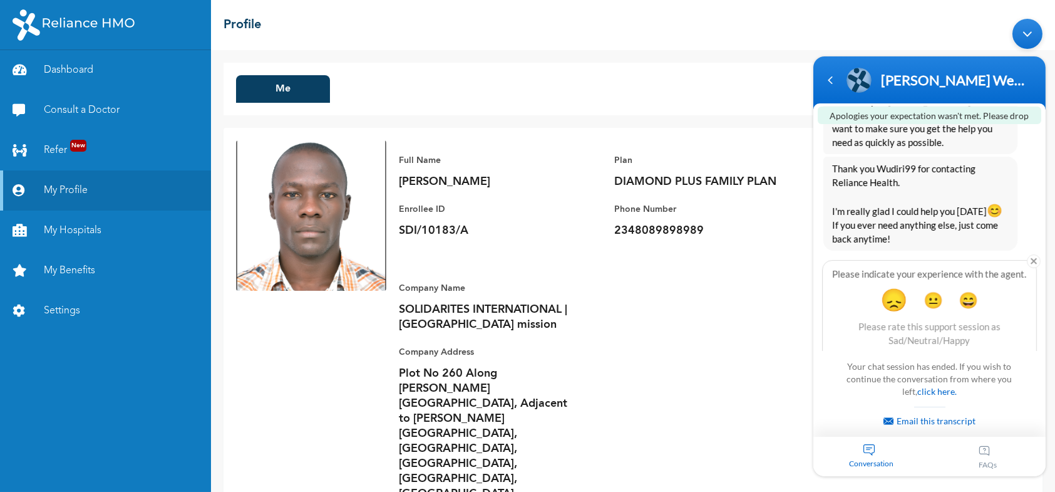
scroll to position [1040, 0]
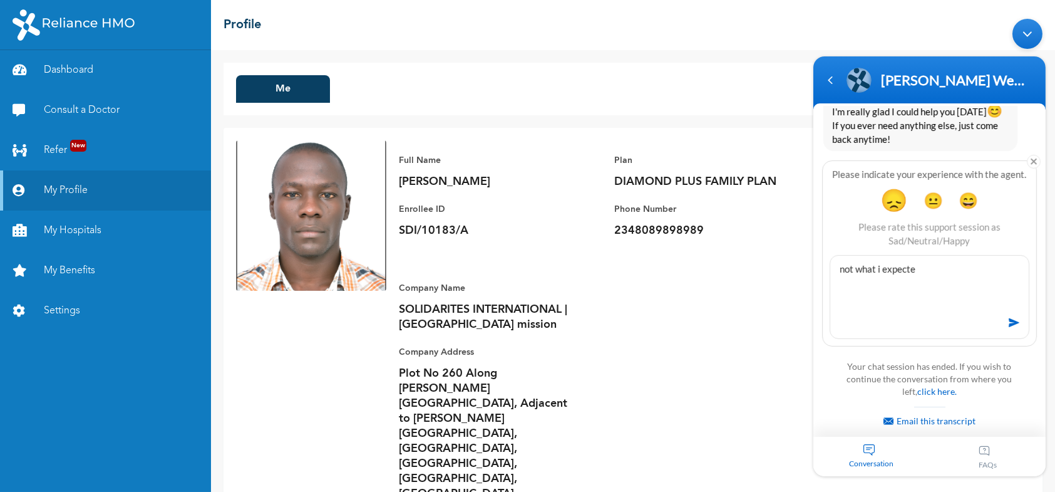
type textarea "not what i expected"
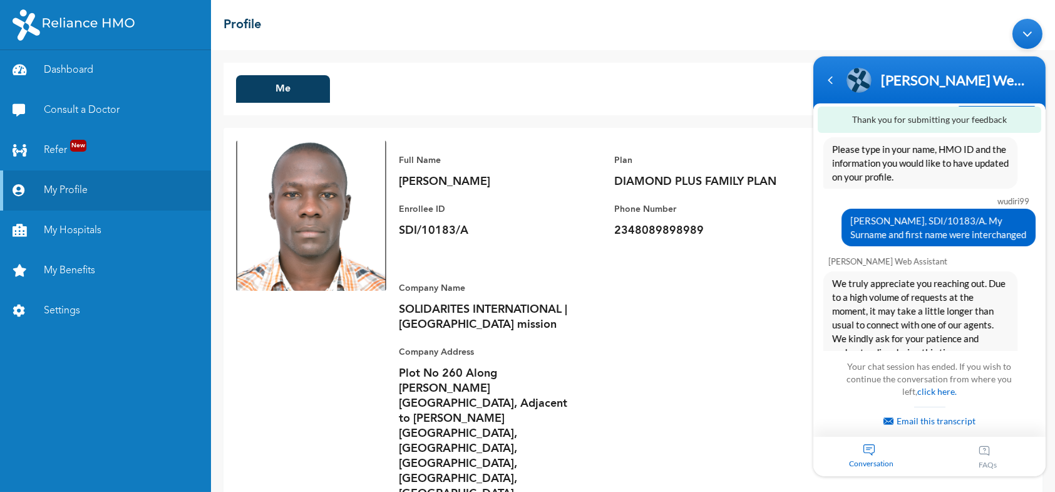
scroll to position [930, 0]
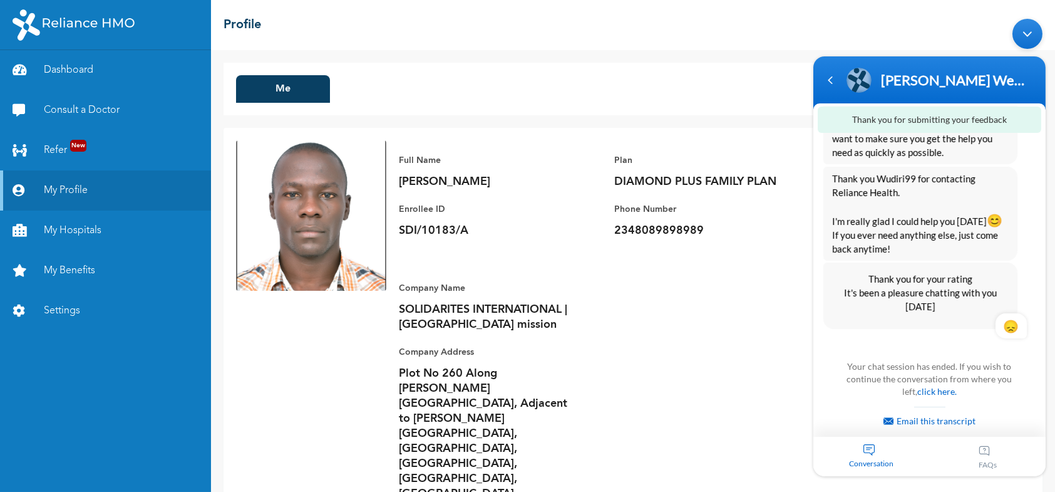
click at [1030, 31] on div "Minimize live chat window" at bounding box center [1027, 34] width 30 height 30
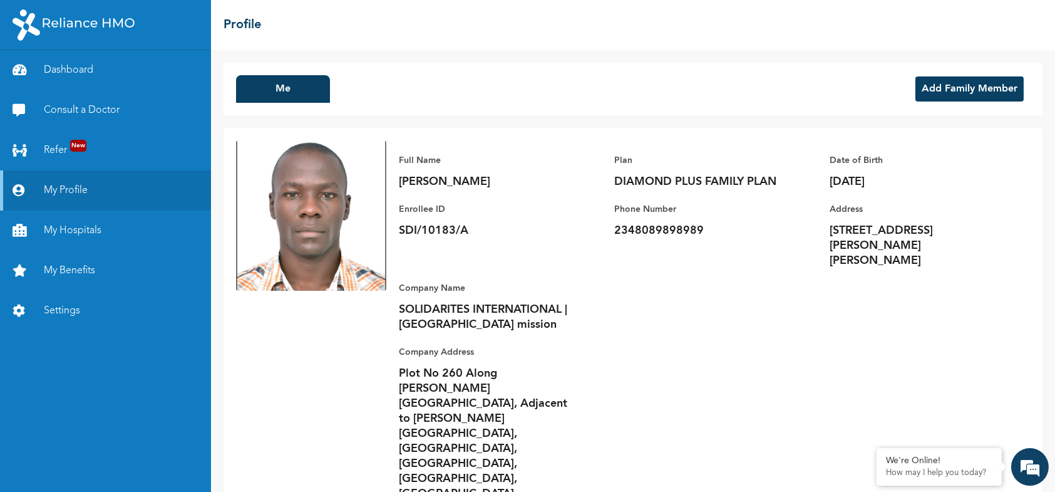
click at [949, 86] on button "Add Family Member" at bounding box center [970, 88] width 108 height 25
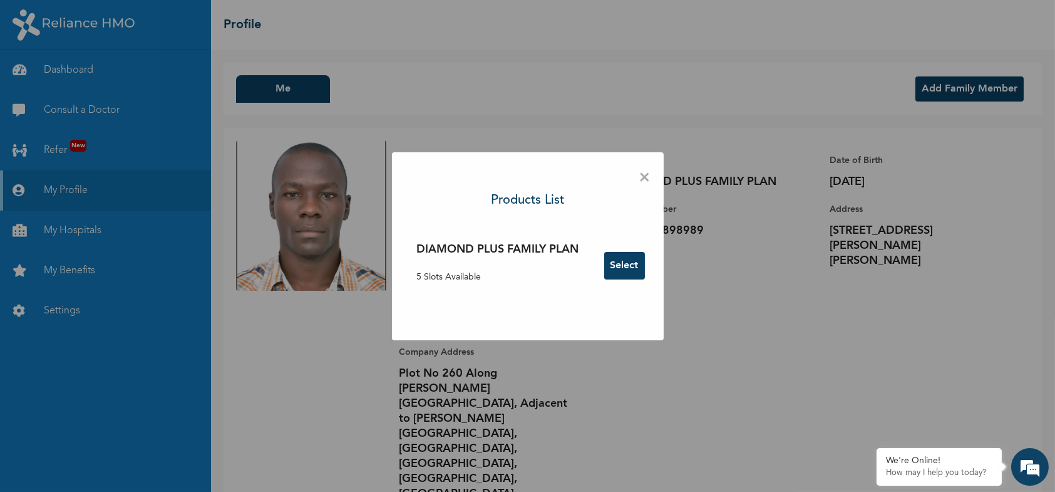
click at [629, 264] on button "Select" at bounding box center [624, 266] width 41 height 28
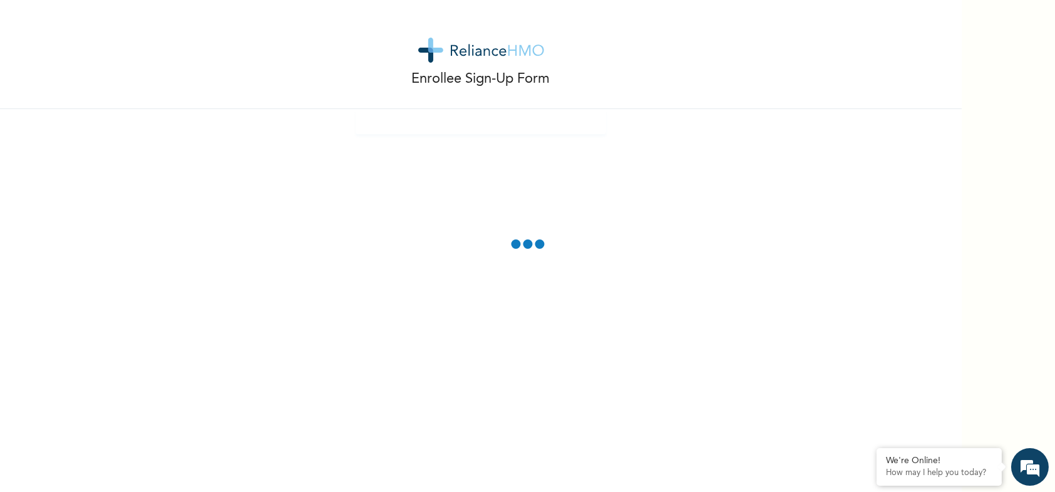
click at [652, 222] on div "Enrollee Sign-Up Form" at bounding box center [481, 246] width 962 height 492
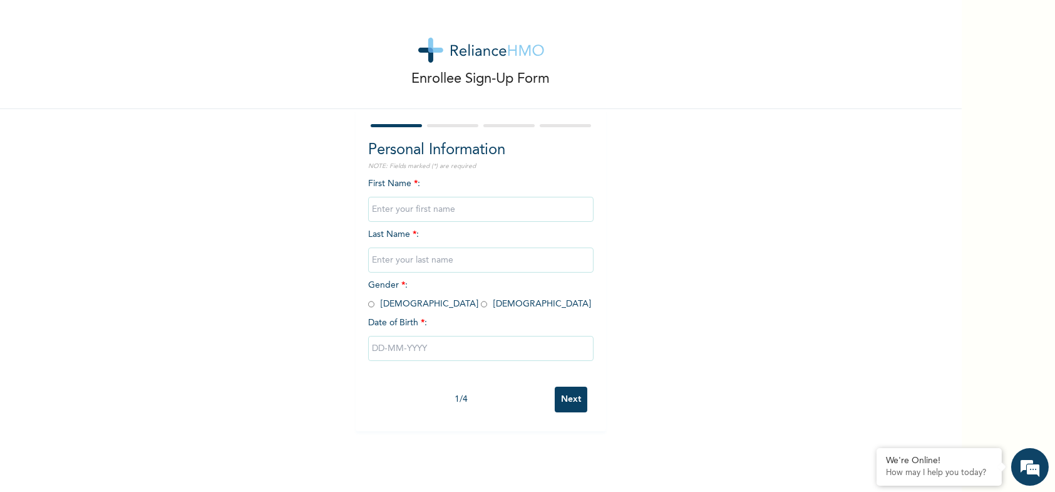
click at [390, 205] on input "text" at bounding box center [480, 209] width 225 height 25
type input "Maryam"
click at [389, 264] on input "text" at bounding box center [480, 259] width 225 height 25
type input "Iliya Balami"
click at [481, 303] on input "radio" at bounding box center [484, 304] width 6 height 12
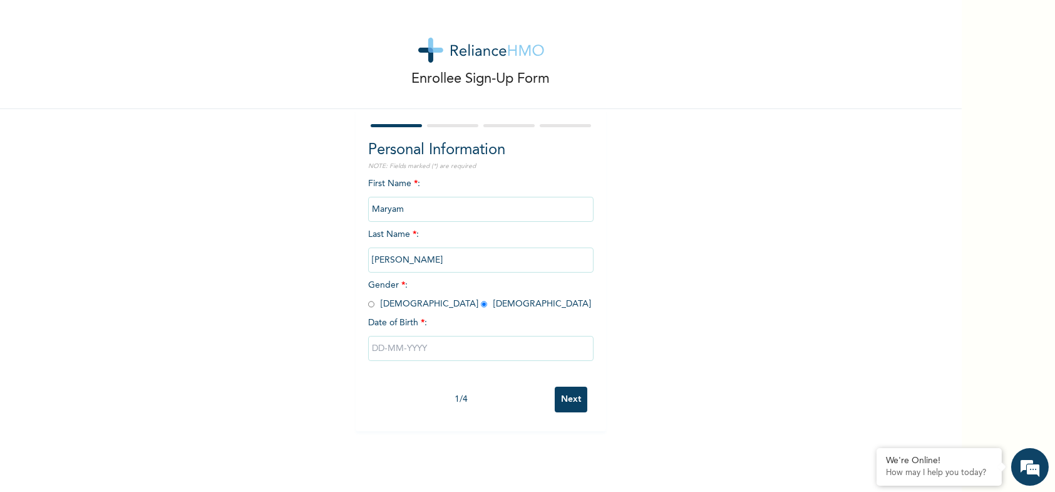
radio input "true"
click at [427, 353] on input "text" at bounding box center [480, 348] width 225 height 25
select select "7"
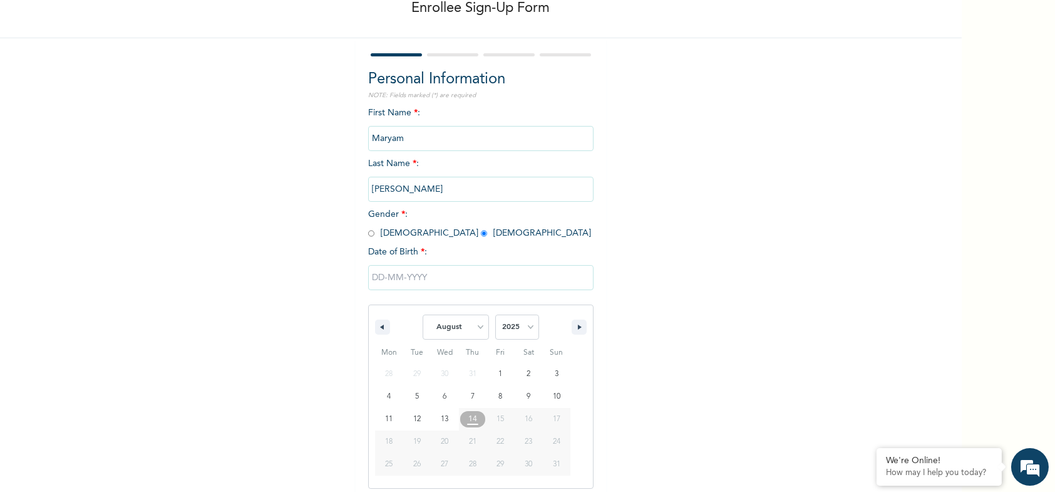
scroll to position [76, 0]
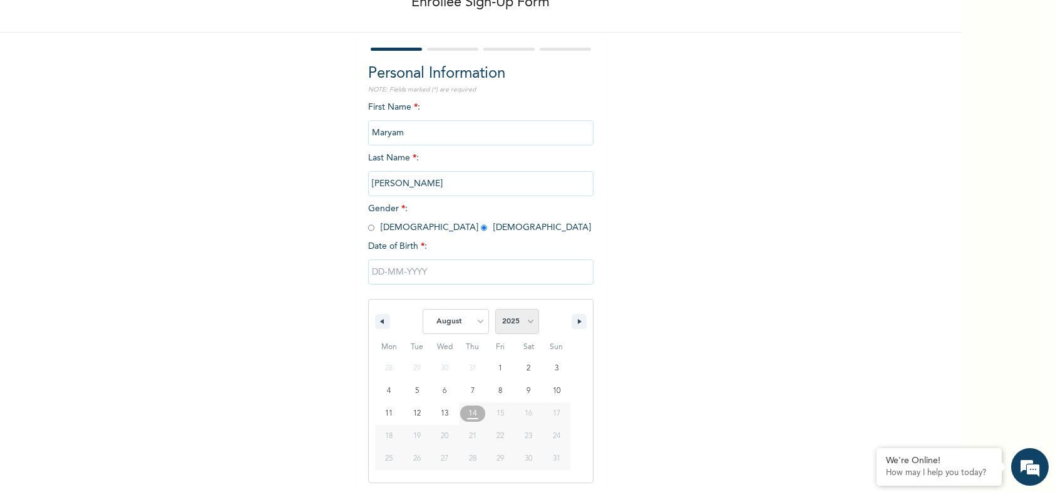
click at [524, 320] on select "2025 2024 2023 2022 2021 2020 2019 2018 2017 2016 2015 2014 2013 2012 2011 2010…" at bounding box center [517, 321] width 44 height 25
select select "1994"
click at [495, 309] on select "2025 2024 2023 2022 2021 2020 2019 2018 2017 2016 2015 2014 2013 2012 2011 2010…" at bounding box center [517, 321] width 44 height 25
click at [460, 326] on select "January February March April May June July August September October November De…" at bounding box center [456, 321] width 66 height 25
select select "0"
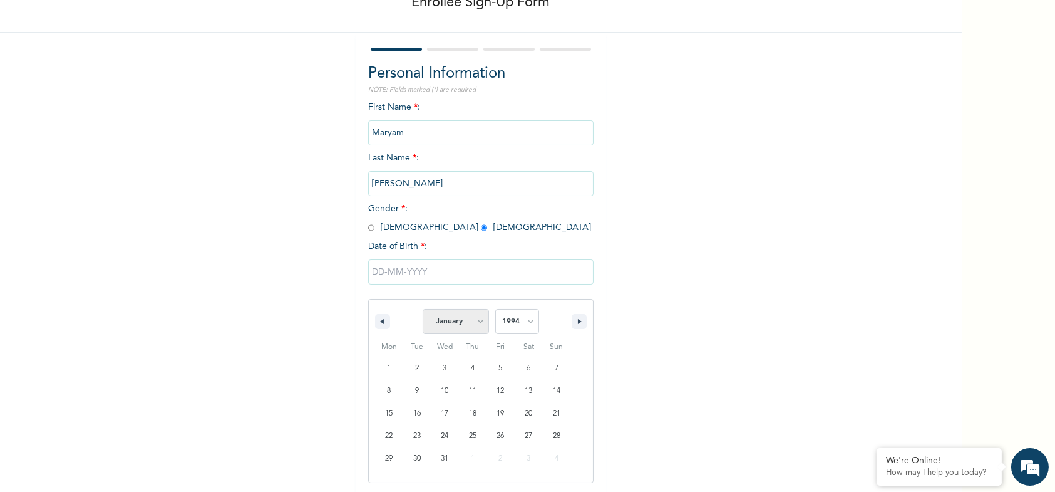
click at [423, 309] on select "January February March April May June July August September October November De…" at bounding box center [456, 321] width 66 height 25
type input "01/15/1994"
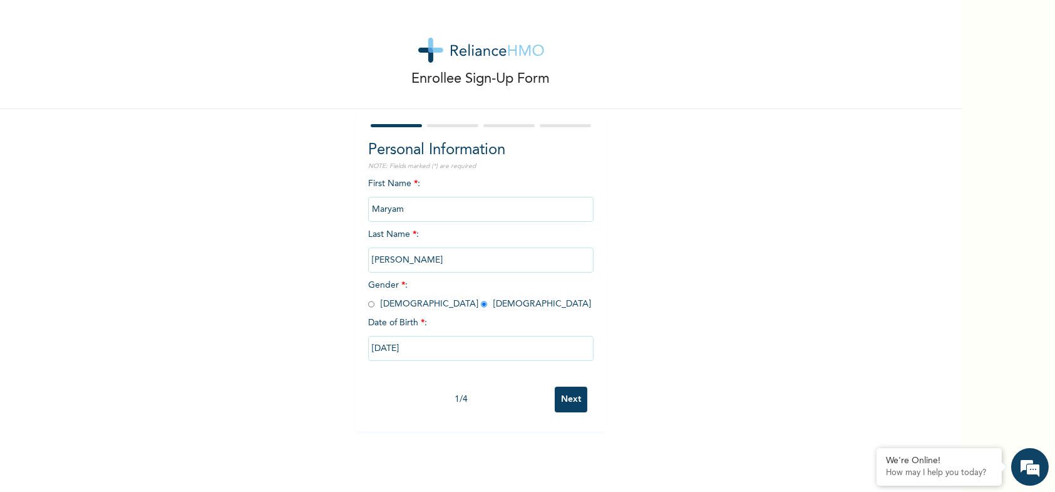
click at [565, 401] on input "Next" at bounding box center [571, 399] width 33 height 26
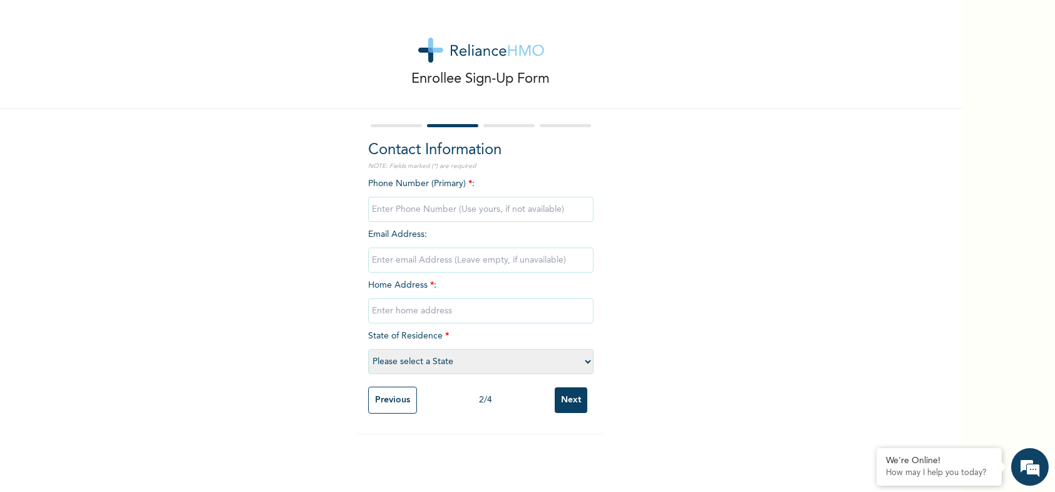
click at [456, 209] on input "phone" at bounding box center [480, 209] width 225 height 25
type input "08107827399"
click at [419, 256] on input "email" at bounding box center [480, 259] width 225 height 25
type input "balamimaryam9@gmail.com"
click at [417, 314] on input "text" at bounding box center [480, 310] width 225 height 25
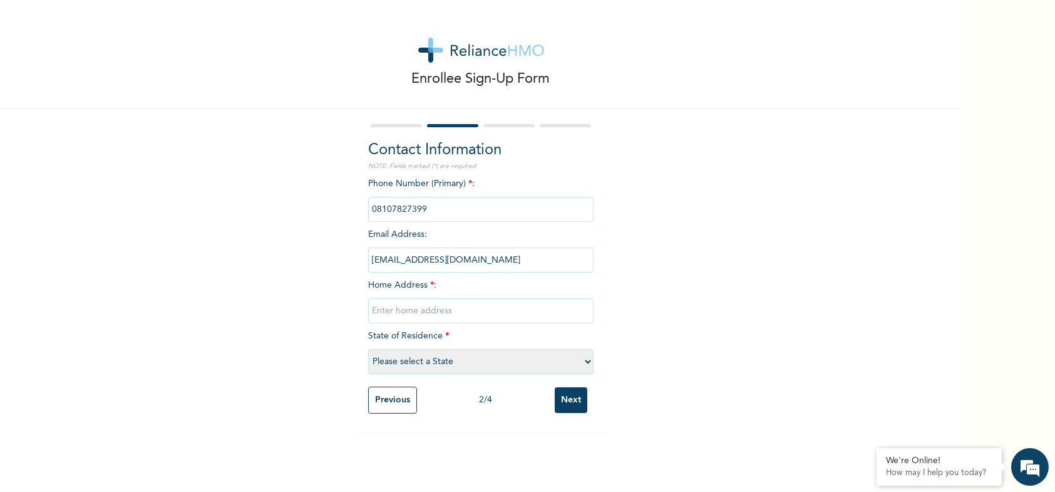
paste input "No. 23, FGC Street, Mairi Ward, Tashan Bama, Maiduguri, Borno State"
type input "No. 23, FGC Street, Mairi Ward, Tashan Bama, Maiduguri, Borno State"
click at [410, 358] on select "Please select a State Abia Abuja (FCT) Adamawa Akwa Ibom Anambra Bauchi Bayelsa…" at bounding box center [480, 361] width 225 height 25
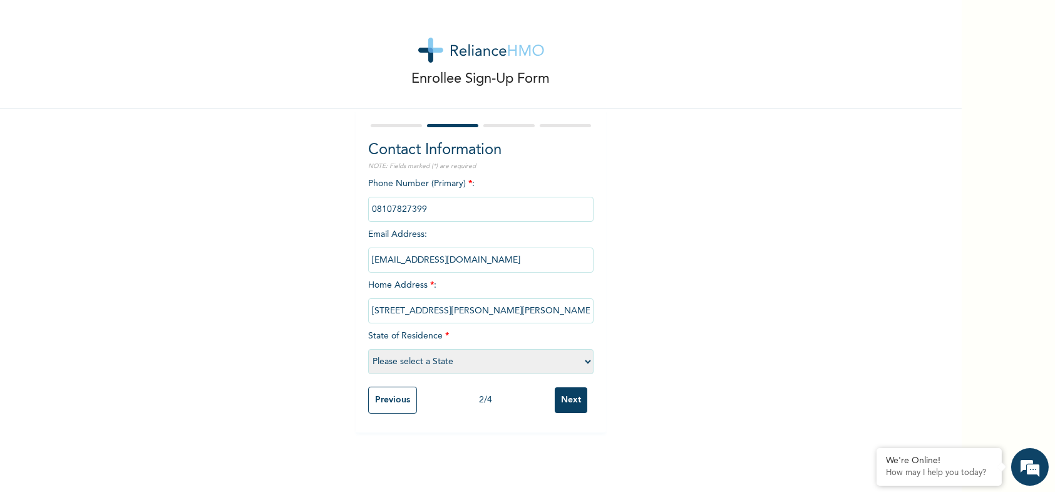
select select "8"
click at [368, 349] on select "Please select a State Abia Abuja (FCT) Adamawa Akwa Ibom Anambra Bauchi Bayelsa…" at bounding box center [480, 361] width 225 height 25
click at [562, 396] on input "Next" at bounding box center [571, 400] width 33 height 26
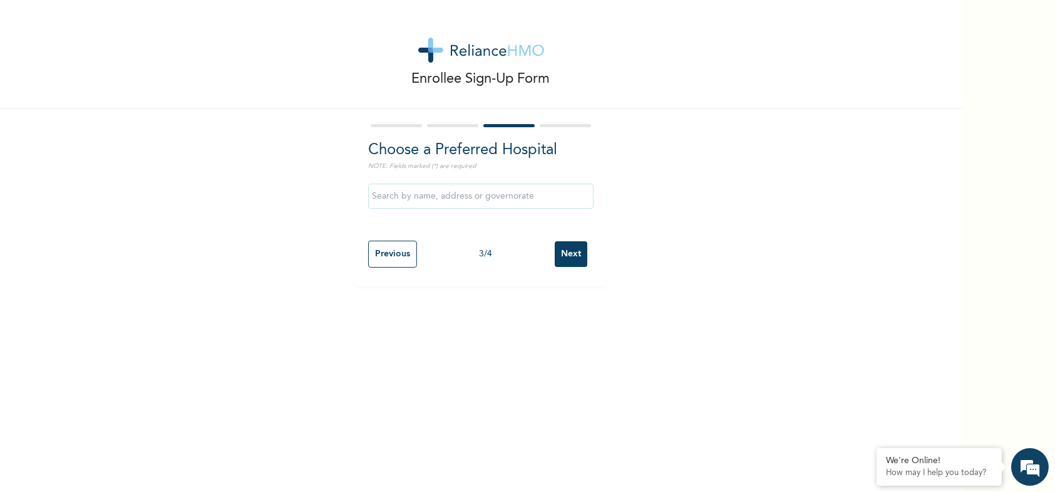
click at [454, 192] on input "text" at bounding box center [480, 196] width 225 height 25
type input "Alpine Specialist Hospital"
click at [568, 252] on input "Next" at bounding box center [571, 254] width 33 height 26
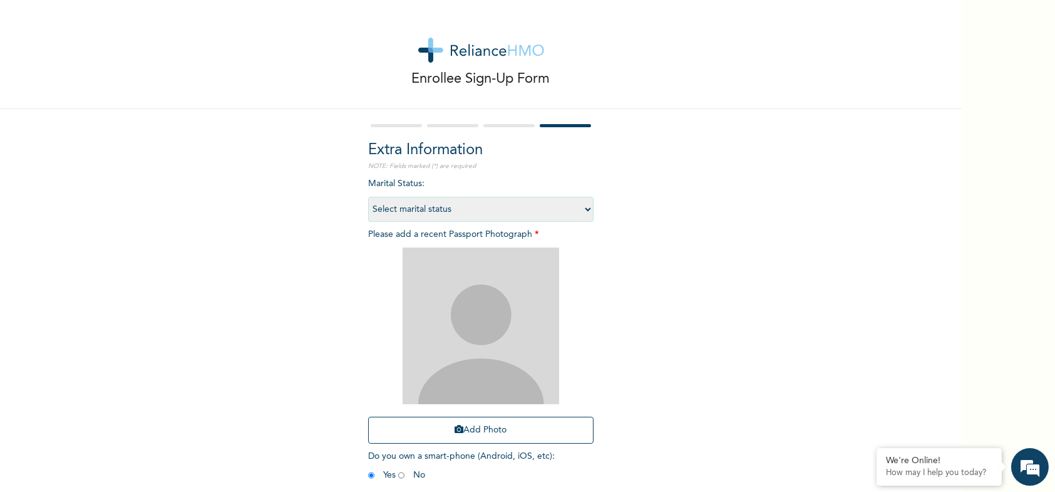
click at [502, 207] on select "Select marital status Single Married Divorced Widow/Widower" at bounding box center [480, 209] width 225 height 25
select select "2"
click at [368, 197] on select "Select marital status Single Married Divorced Widow/Widower" at bounding box center [480, 209] width 225 height 25
click at [474, 430] on button "Add Photo" at bounding box center [480, 430] width 225 height 27
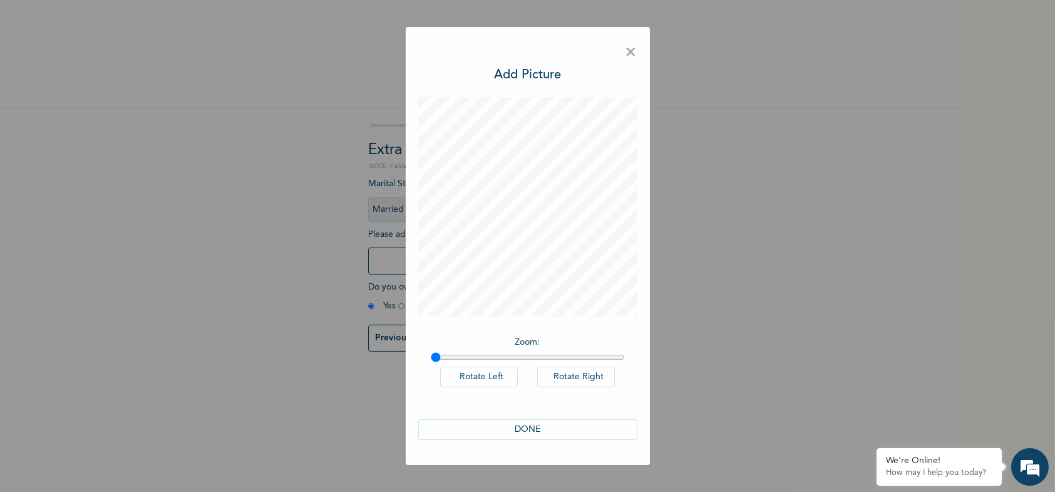
click at [532, 430] on button "DONE" at bounding box center [527, 429] width 219 height 21
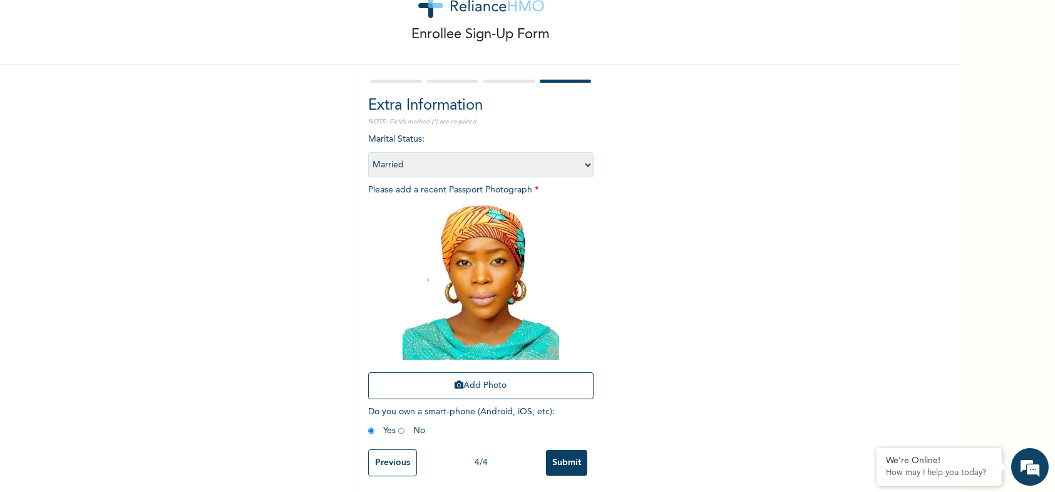
scroll to position [56, 0]
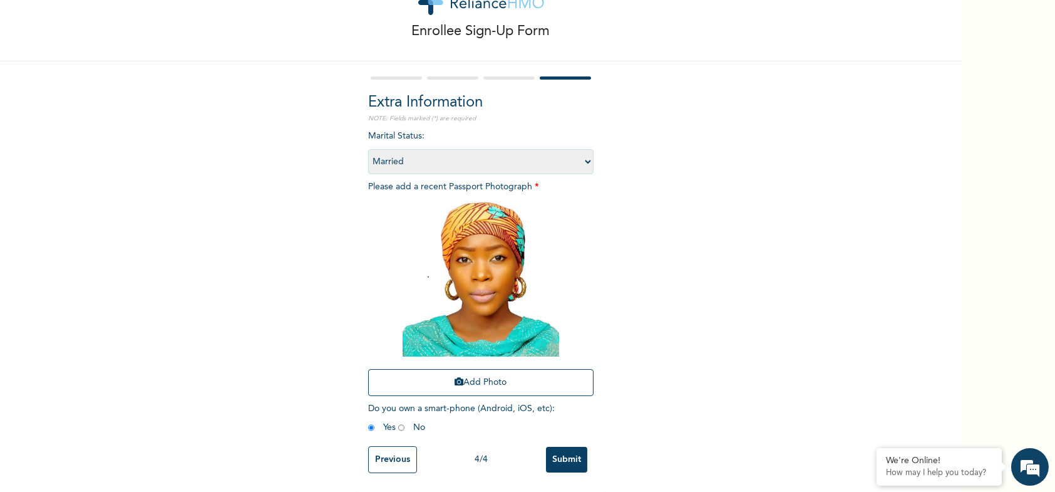
click at [561, 447] on input "Submit" at bounding box center [566, 460] width 41 height 26
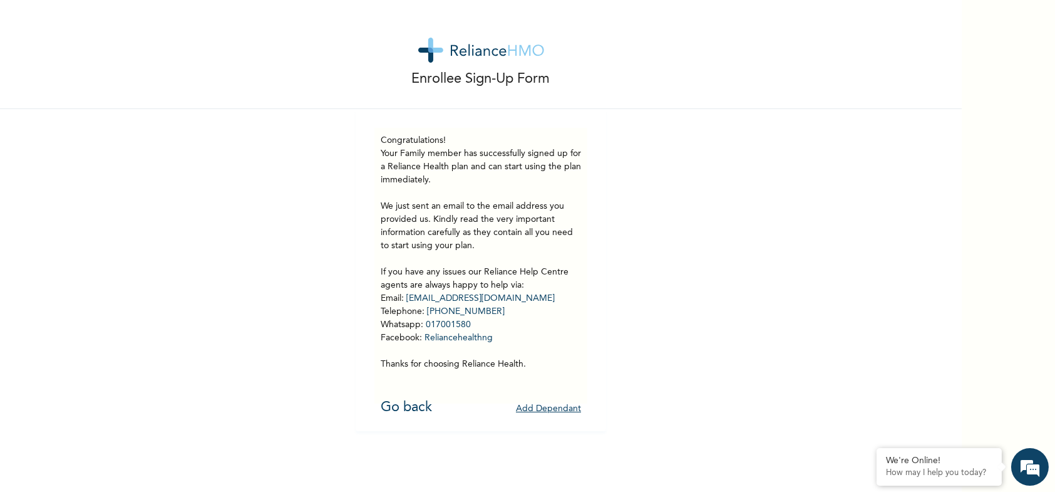
click at [539, 405] on button "Add Dependant" at bounding box center [548, 408] width 65 height 19
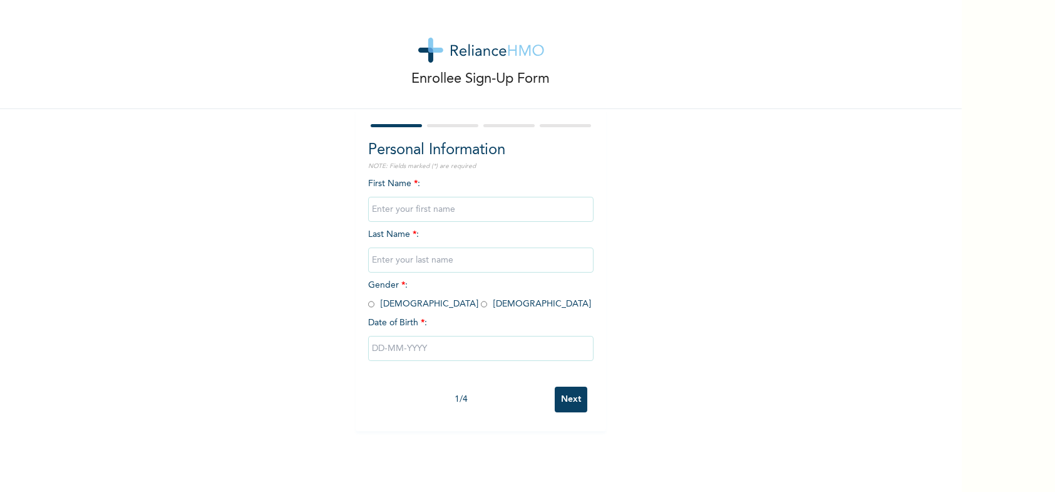
click at [420, 207] on input "text" at bounding box center [480, 209] width 225 height 25
type input "[PERSON_NAME]"
click at [402, 262] on input "text" at bounding box center [480, 259] width 225 height 25
type input "[PERSON_NAME]"
click at [481, 303] on input "radio" at bounding box center [484, 304] width 6 height 12
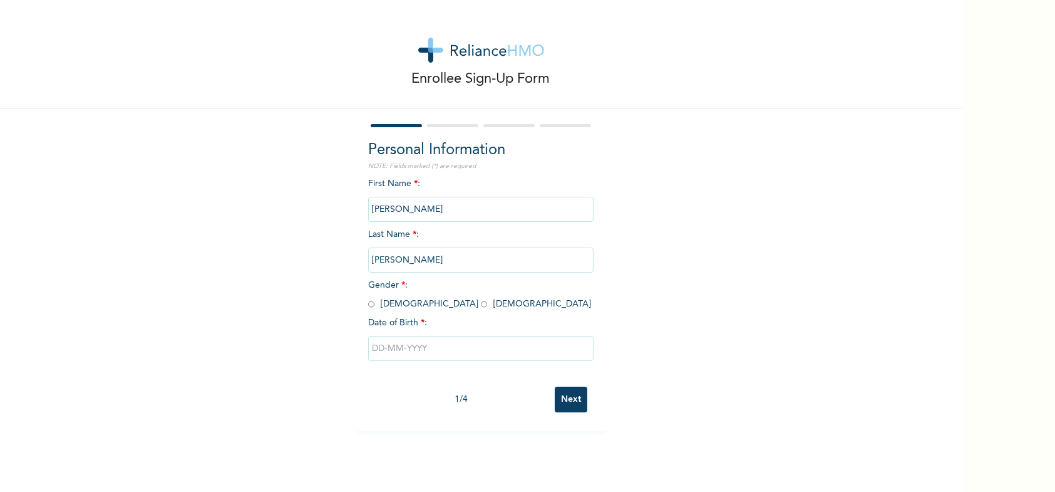
radio input "true"
click at [490, 352] on input "text" at bounding box center [480, 348] width 225 height 25
select select "7"
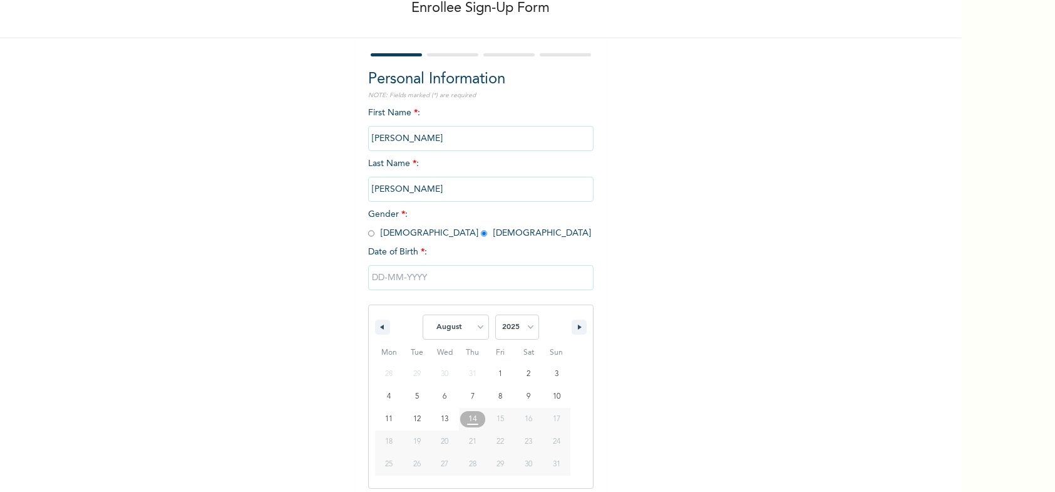
scroll to position [76, 0]
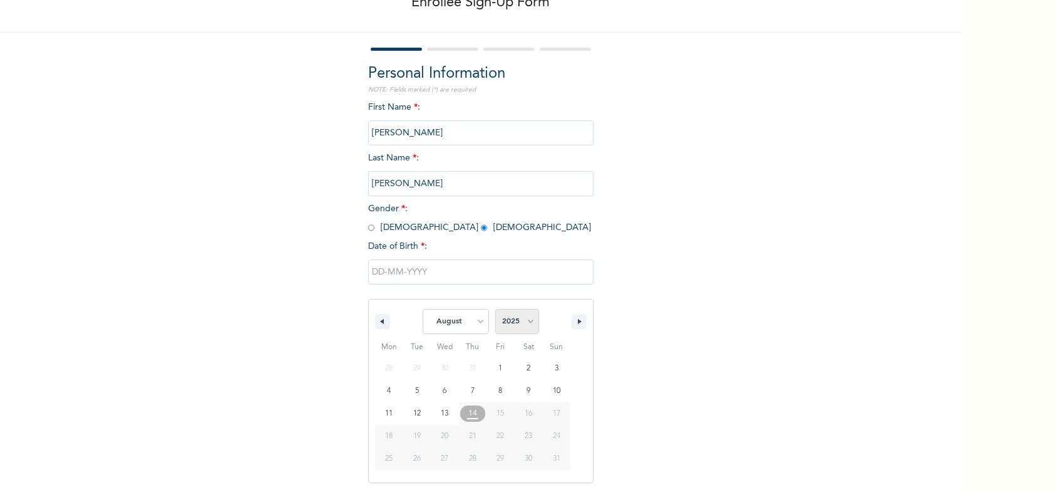
click at [515, 322] on select "2025 2024 2023 2022 2021 2020 2019 2018 2017 2016 2015 2014 2013 2012 2011 2010…" at bounding box center [517, 321] width 44 height 25
select select "2021"
click at [495, 309] on select "2025 2024 2023 2022 2021 2020 2019 2018 2017 2016 2015 2014 2013 2012 2011 2010…" at bounding box center [517, 321] width 44 height 25
type input "08/03/2021"
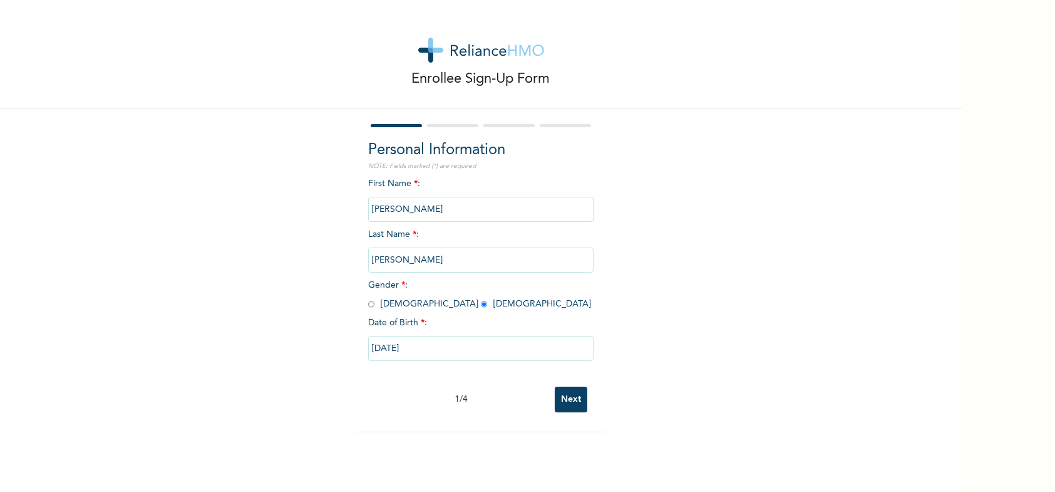
click at [559, 398] on input "Next" at bounding box center [571, 399] width 33 height 26
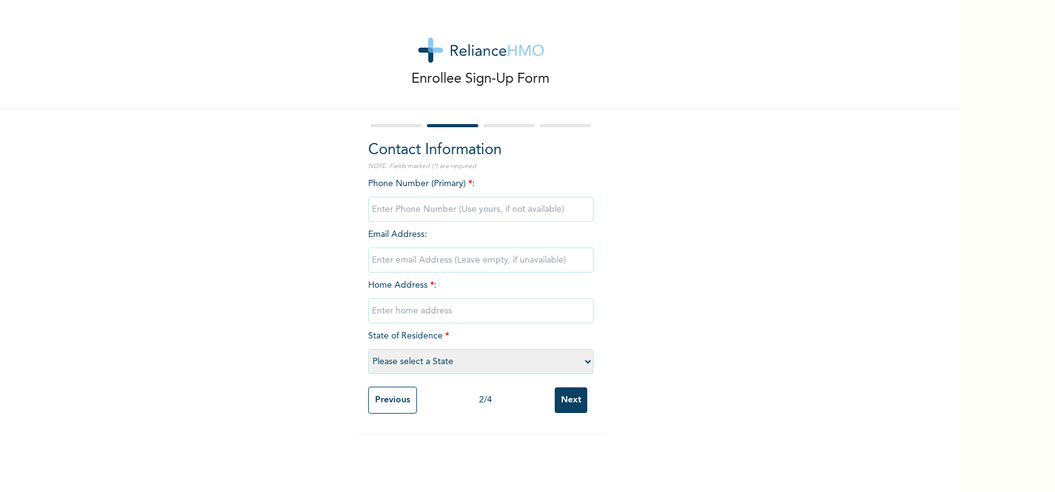
click at [406, 208] on input "phone" at bounding box center [480, 209] width 225 height 25
type input "07035224228"
click at [405, 259] on input "email" at bounding box center [480, 259] width 225 height 25
type input "wudiri99@gmail.com"
click at [395, 312] on input "text" at bounding box center [480, 310] width 225 height 25
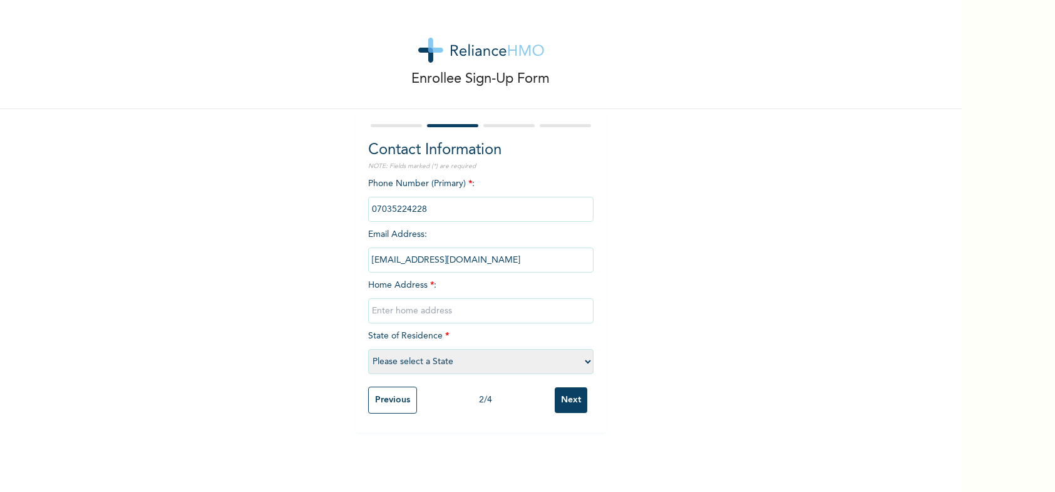
paste input "No. 23, FGC Street, Mairi Ward, Tashan Bama, Maiduguri, Borno State"
type input "No. 23, FGC Street, Mairi Ward, Tashan Bama, Maiduguri, Borno State"
click at [395, 366] on select "Please select a State Abia Abuja (FCT) Adamawa Akwa Ibom Anambra Bauchi Bayelsa…" at bounding box center [480, 361] width 225 height 25
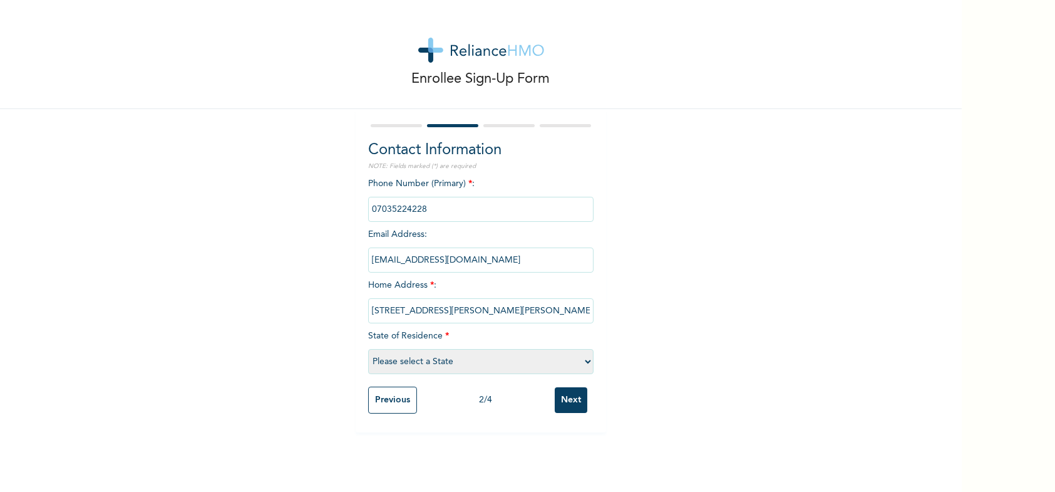
select select "8"
click at [368, 349] on select "Please select a State Abia Abuja (FCT) Adamawa Akwa Ibom Anambra Bauchi Bayelsa…" at bounding box center [480, 361] width 225 height 25
click at [568, 401] on input "Next" at bounding box center [571, 400] width 33 height 26
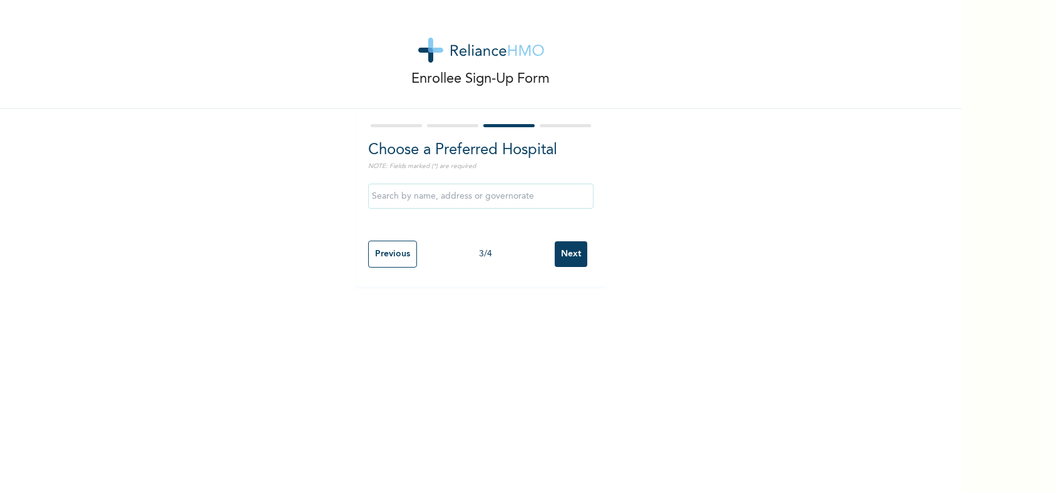
click at [442, 194] on input "text" at bounding box center [480, 196] width 225 height 25
type input "Alpine Specialist Hospital"
click at [562, 250] on input "Next" at bounding box center [571, 254] width 33 height 26
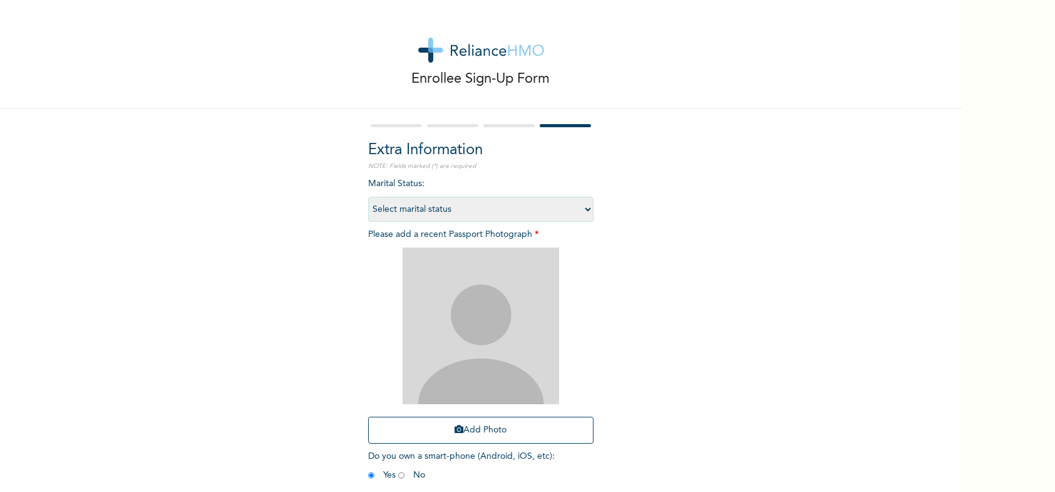
click at [474, 210] on select "Select marital status Single Married Divorced Widow/Widower" at bounding box center [480, 209] width 225 height 25
select select "1"
click at [368, 197] on select "Select marital status Single Married Divorced Widow/Widower" at bounding box center [480, 209] width 225 height 25
click at [482, 434] on button "Add Photo" at bounding box center [480, 430] width 225 height 27
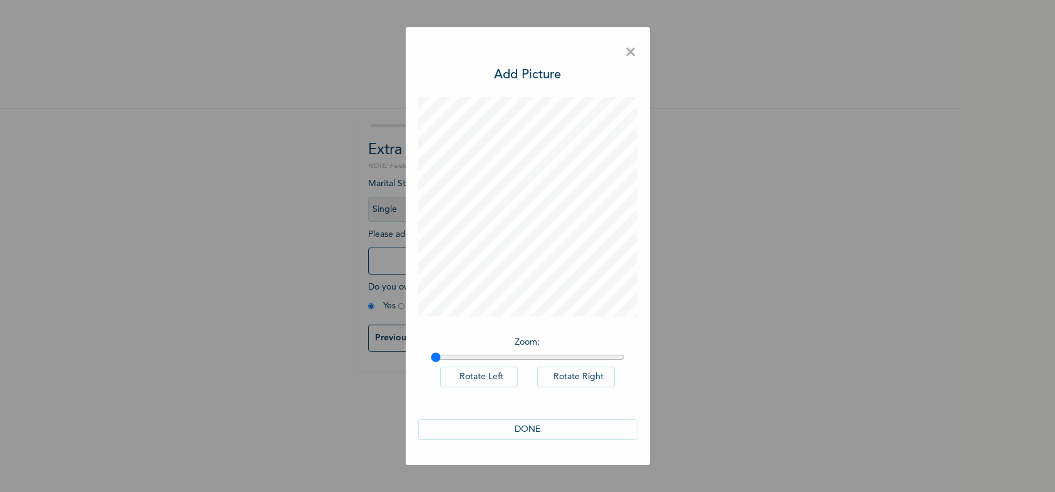
click at [537, 428] on button "DONE" at bounding box center [527, 429] width 219 height 21
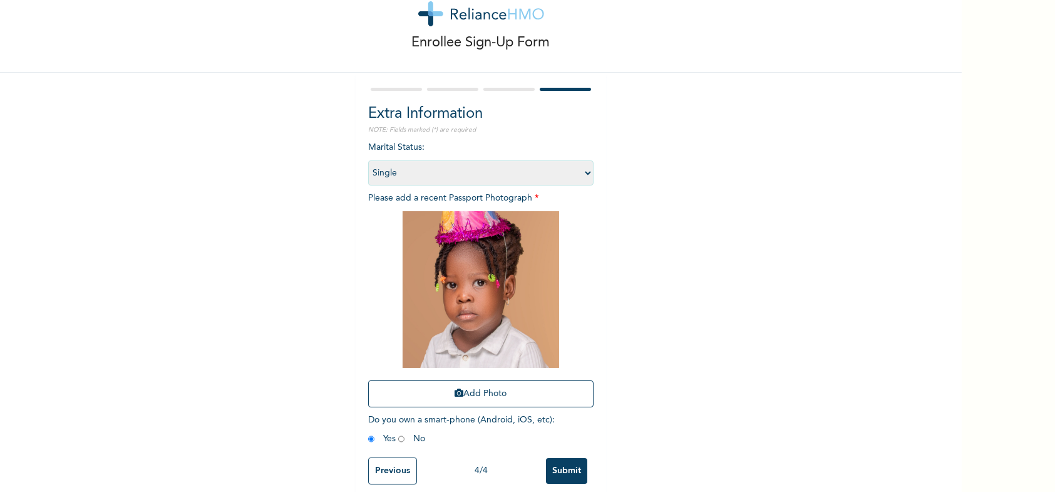
scroll to position [56, 0]
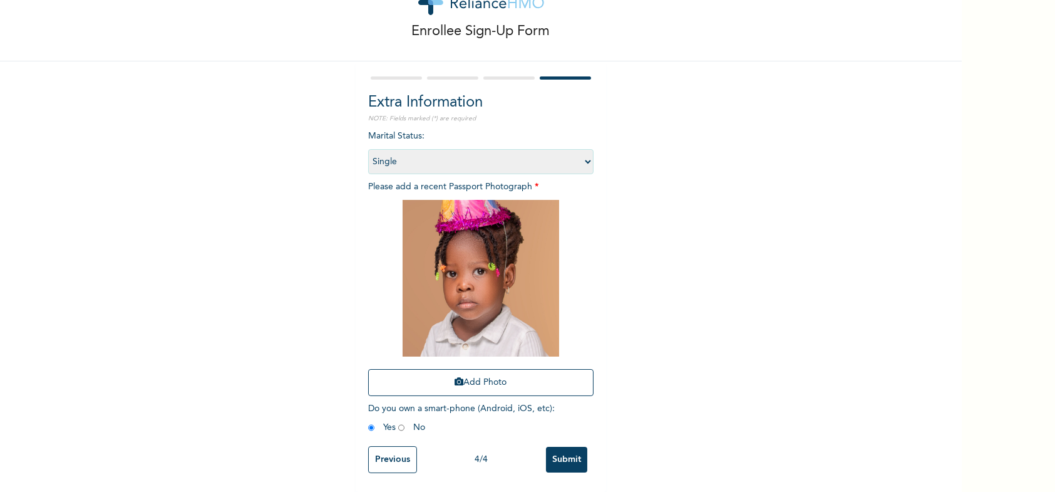
click at [564, 447] on input "Submit" at bounding box center [566, 460] width 41 height 26
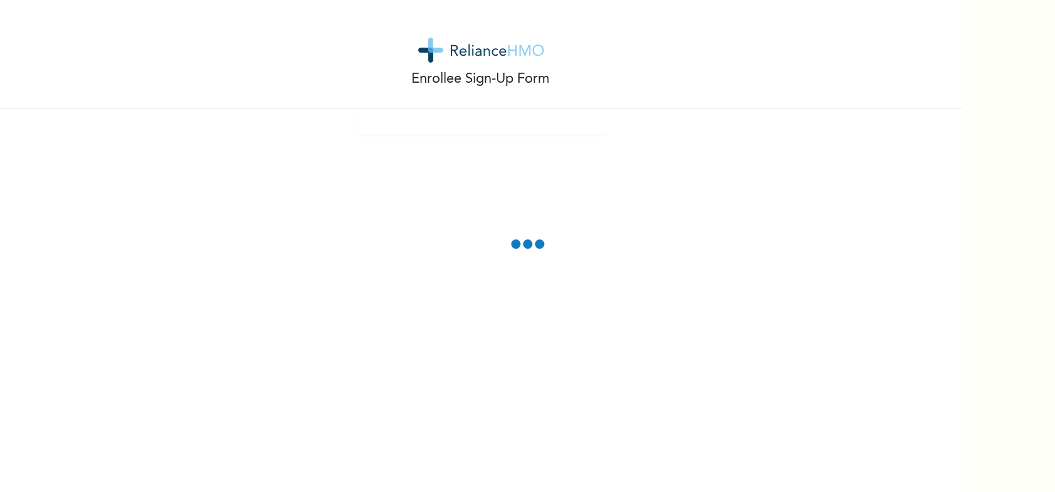
click at [866, 229] on div "Enrollee Sign-Up Form" at bounding box center [481, 246] width 962 height 492
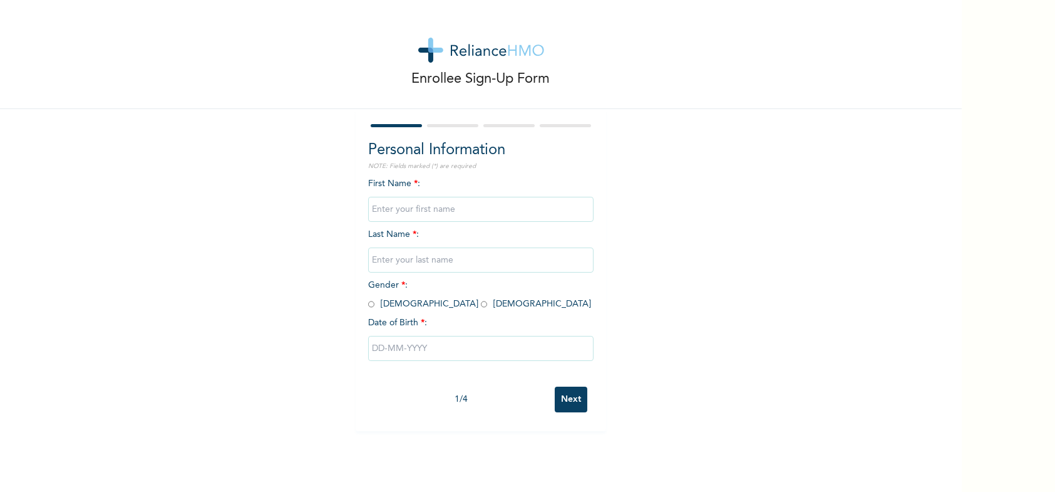
click at [681, 62] on div "Enrollee Sign-Up Form" at bounding box center [481, 54] width 962 height 109
click at [472, 47] on img at bounding box center [481, 50] width 126 height 25
click at [458, 46] on img at bounding box center [481, 50] width 126 height 25
click at [438, 76] on p "Enrollee Sign-Up Form" at bounding box center [481, 79] width 138 height 21
click at [437, 81] on p "Enrollee Sign-Up Form" at bounding box center [481, 79] width 138 height 21
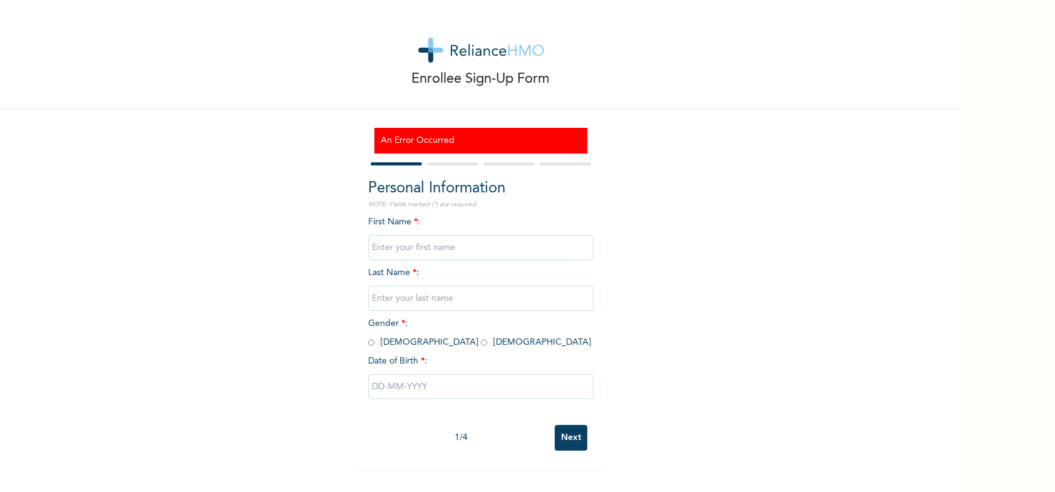
click at [394, 246] on input "text" at bounding box center [480, 247] width 225 height 25
type input "[PERSON_NAME]"
click at [425, 300] on input "text" at bounding box center [480, 298] width 225 height 25
type input "[PERSON_NAME]"
click at [481, 341] on input "radio" at bounding box center [484, 342] width 6 height 12
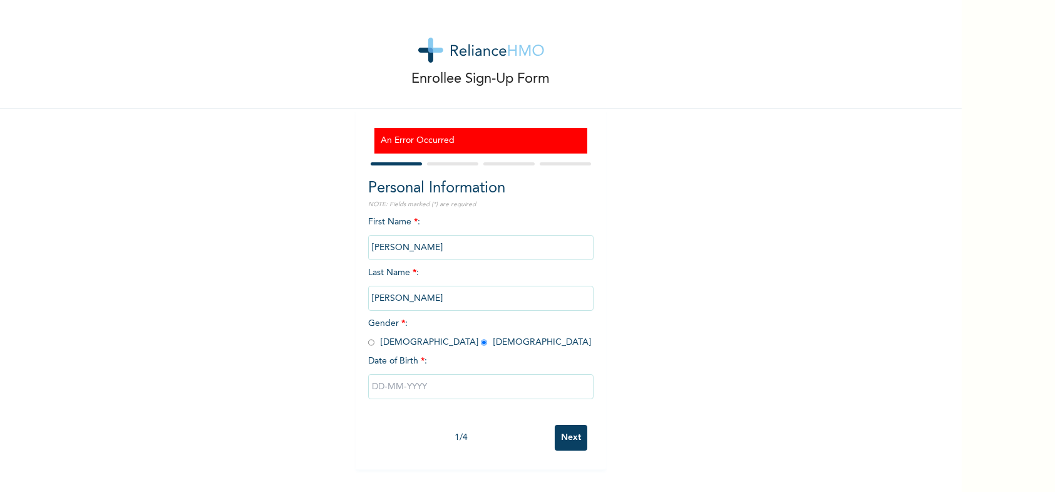
radio input "true"
click at [405, 385] on input "text" at bounding box center [480, 386] width 225 height 25
select select "7"
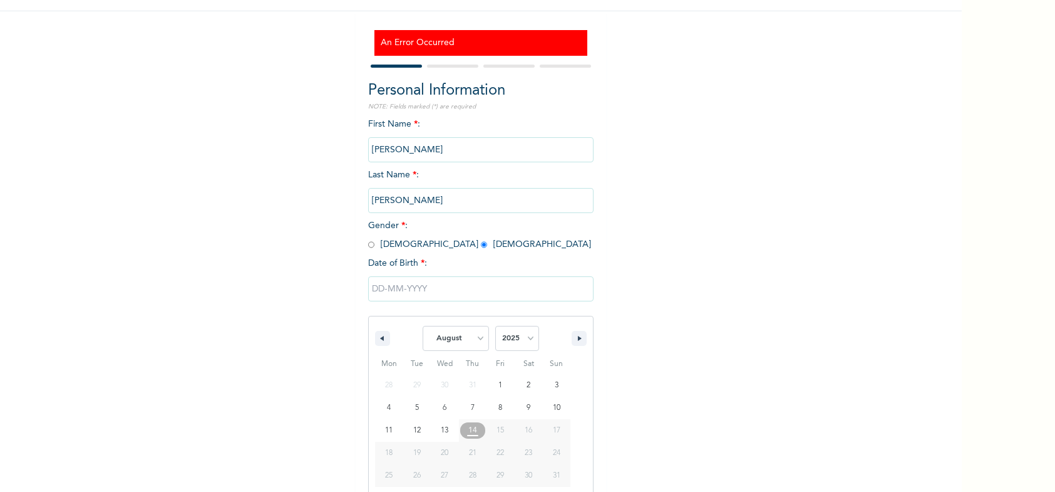
scroll to position [115, 0]
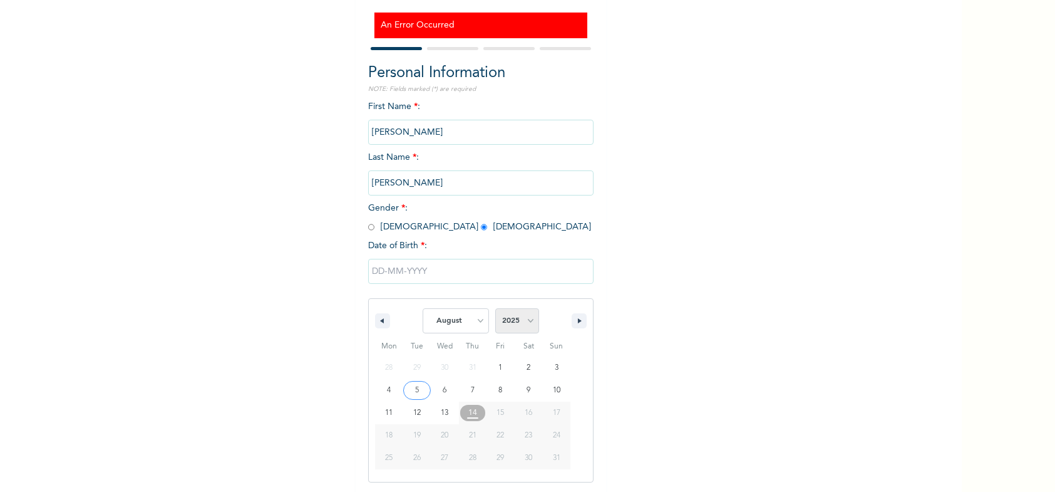
click at [512, 325] on select "2025 2024 2023 2022 2021 2020 2019 2018 2017 2016 2015 2014 2013 2012 2011 2010…" at bounding box center [517, 320] width 44 height 25
select select "2021"
click at [495, 308] on select "2025 2024 2023 2022 2021 2020 2019 2018 2017 2016 2015 2014 2013 2012 2011 2010…" at bounding box center [517, 320] width 44 height 25
type input "[DATE]"
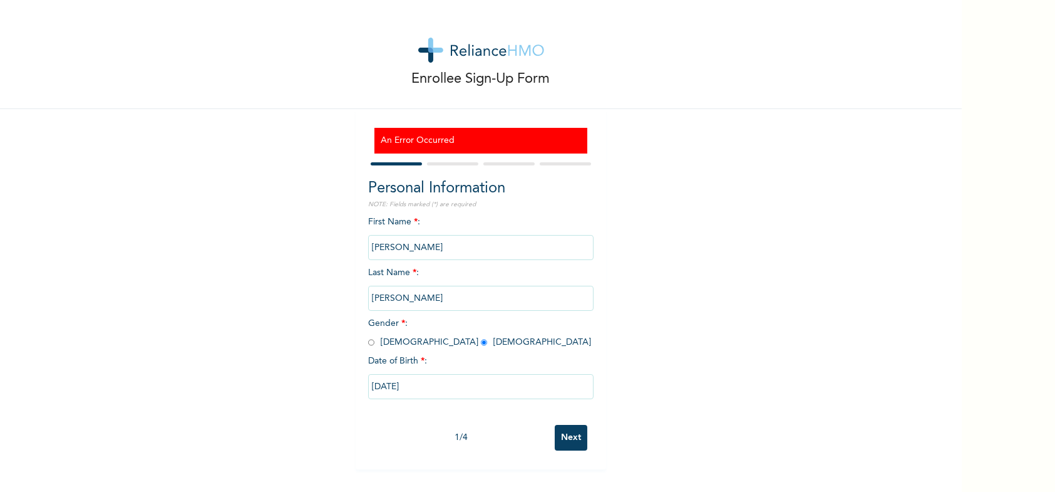
click at [568, 433] on input "Next" at bounding box center [571, 438] width 33 height 26
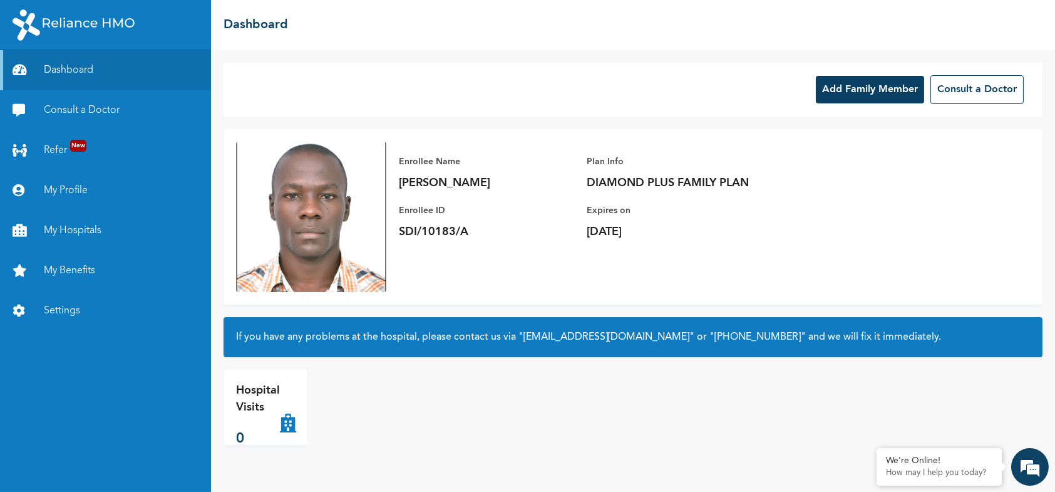
click at [859, 85] on button "Add Family Member" at bounding box center [870, 90] width 108 height 28
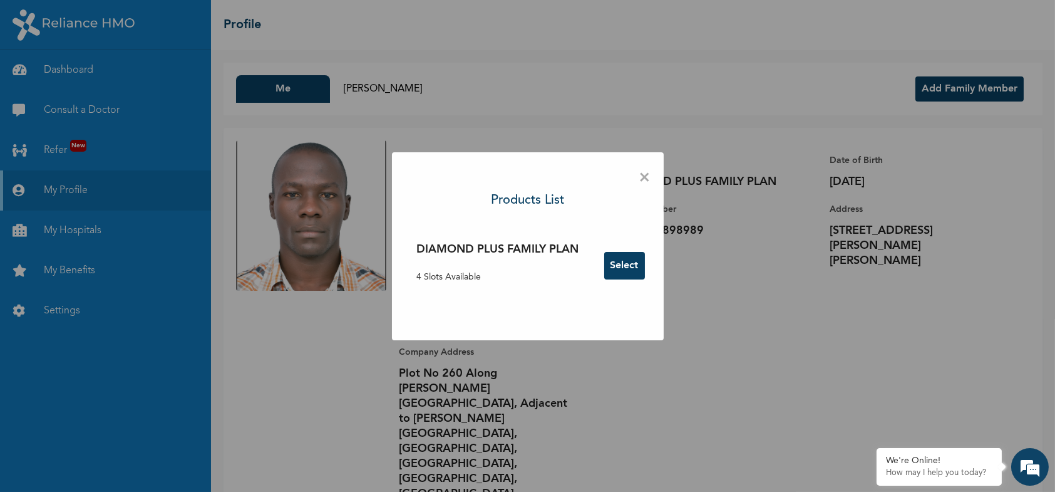
click at [621, 262] on button "Select" at bounding box center [624, 266] width 41 height 28
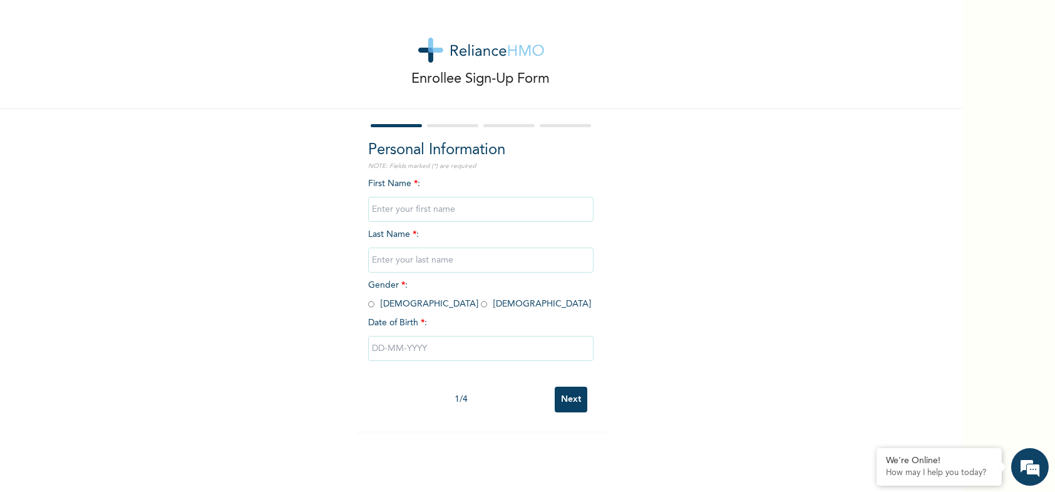
click at [412, 205] on input "text" at bounding box center [480, 209] width 225 height 25
type input "[PERSON_NAME]"
click at [413, 259] on input "text" at bounding box center [480, 259] width 225 height 25
type input "[PERSON_NAME]"
click at [481, 301] on input "radio" at bounding box center [484, 304] width 6 height 12
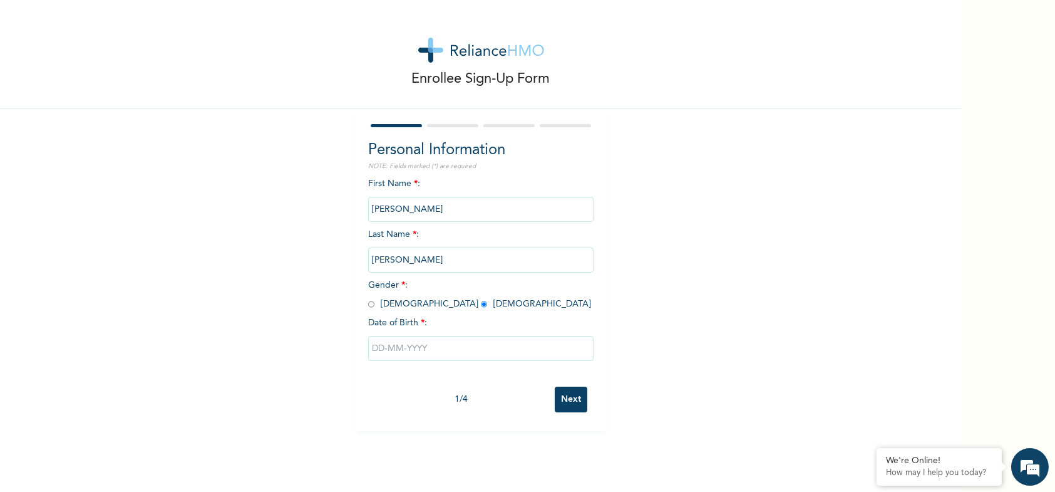
radio input "true"
click at [413, 344] on input "text" at bounding box center [480, 348] width 225 height 25
select select "7"
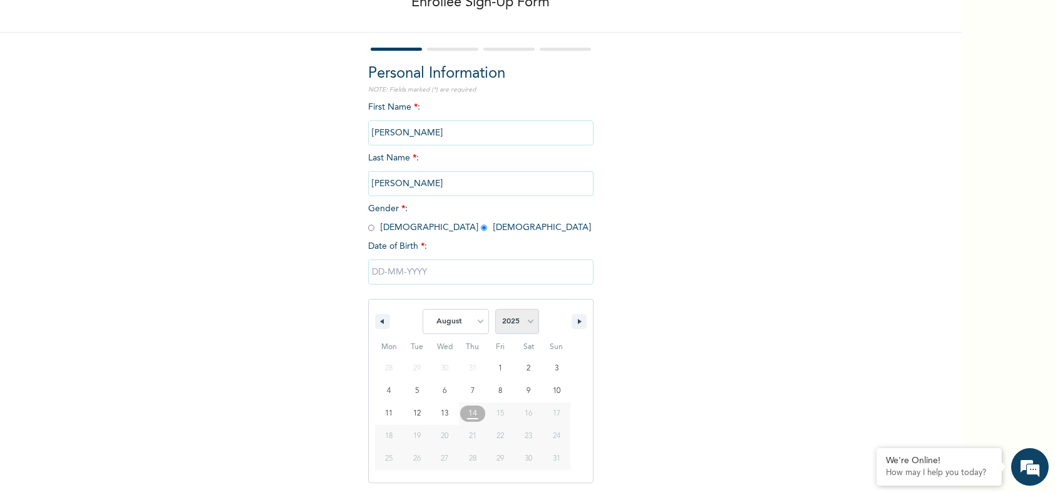
click at [511, 323] on select "2025 2024 2023 2022 2021 2020 2019 2018 2017 2016 2015 2014 2013 2012 2011 2010…" at bounding box center [517, 321] width 44 height 25
select select "2021"
click at [495, 309] on select "2025 2024 2023 2022 2021 2020 2019 2018 2017 2016 2015 2014 2013 2012 2011 2010…" at bounding box center [517, 321] width 44 height 25
type input "[DATE]"
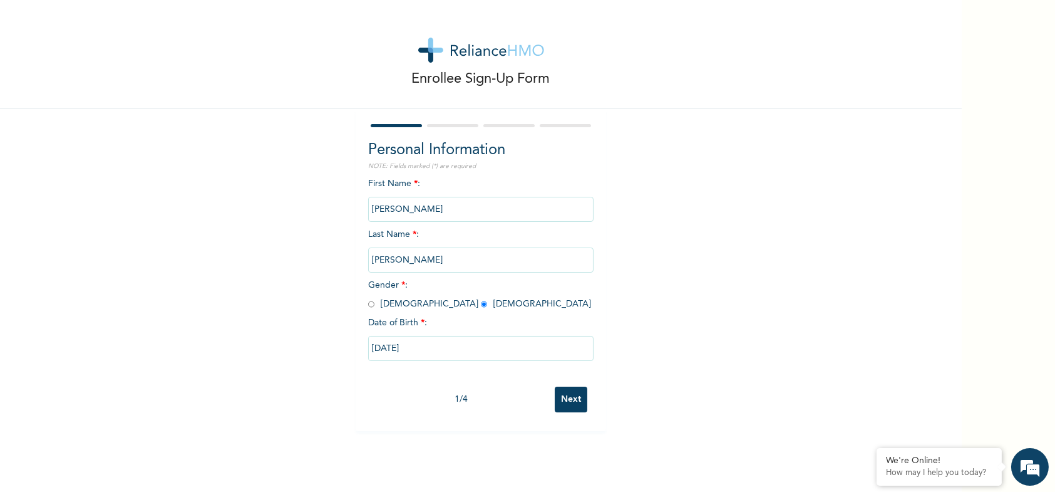
click at [562, 400] on input "Next" at bounding box center [571, 399] width 33 height 26
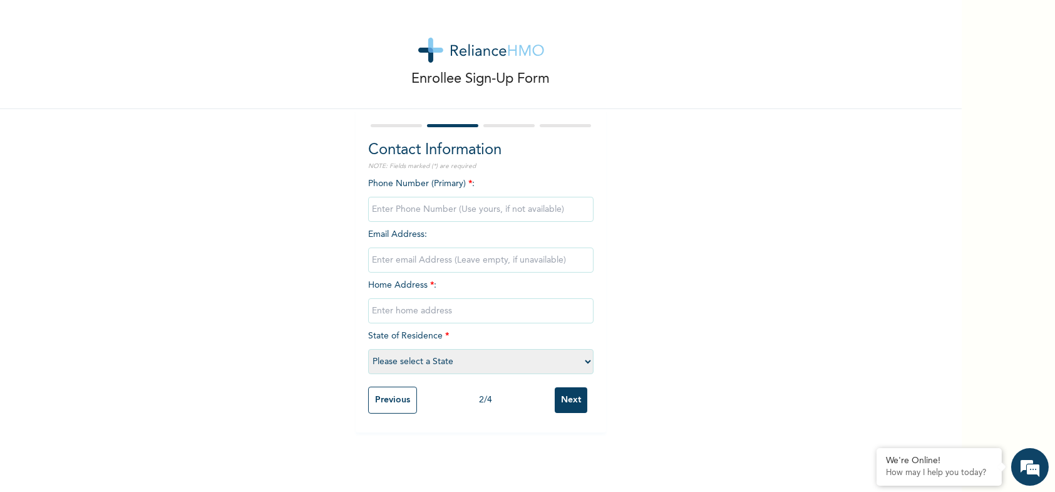
click at [403, 210] on input "phone" at bounding box center [480, 209] width 225 height 25
type input "08107827399"
click at [403, 259] on input "email" at bounding box center [480, 259] width 225 height 25
type input "balamimaryam9@gmail.com"
click at [412, 311] on input "text" at bounding box center [480, 310] width 225 height 25
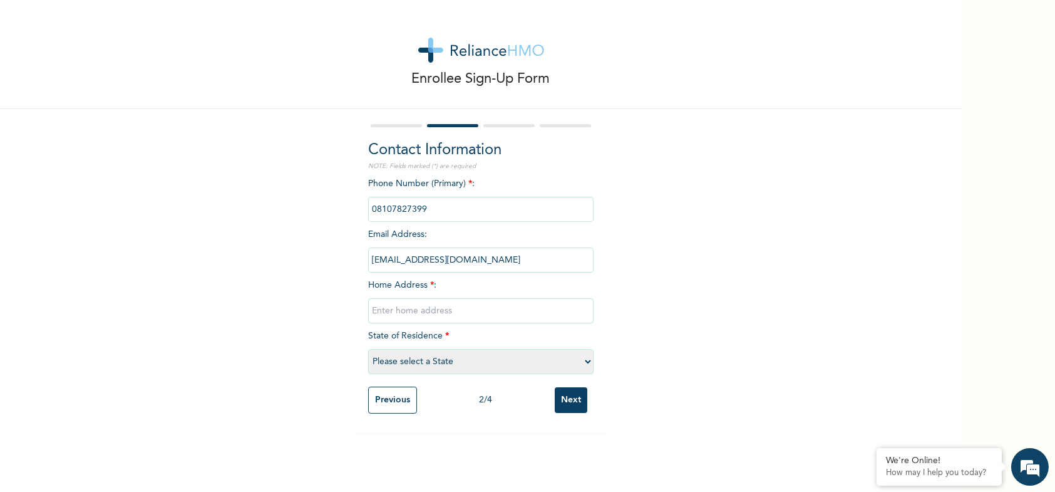
paste input "No. 23, FGC Street, Mairi Ward, Tashan Bama, Maiduguri, Borno State"
type input "No. 23, FGC Street, Mairi Ward, Tashan Bama, Maiduguri, Borno State"
click at [398, 361] on select "Please select a State Abia Abuja (FCT) Adamawa Akwa Ibom Anambra Bauchi Bayelsa…" at bounding box center [480, 361] width 225 height 25
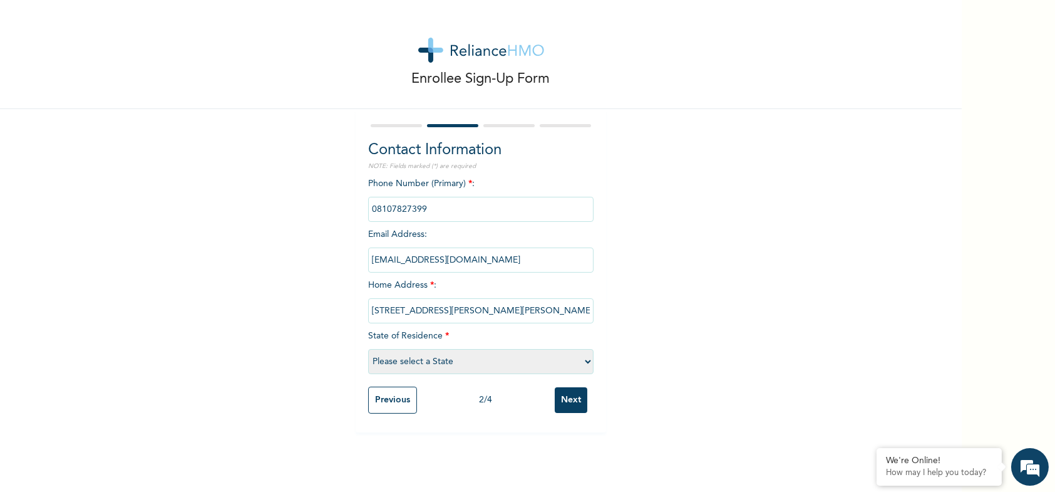
select select "8"
click at [368, 349] on select "Please select a State Abia Abuja (FCT) Adamawa Akwa Ibom Anambra Bauchi Bayelsa…" at bounding box center [480, 361] width 225 height 25
click at [565, 395] on input "Next" at bounding box center [571, 400] width 33 height 26
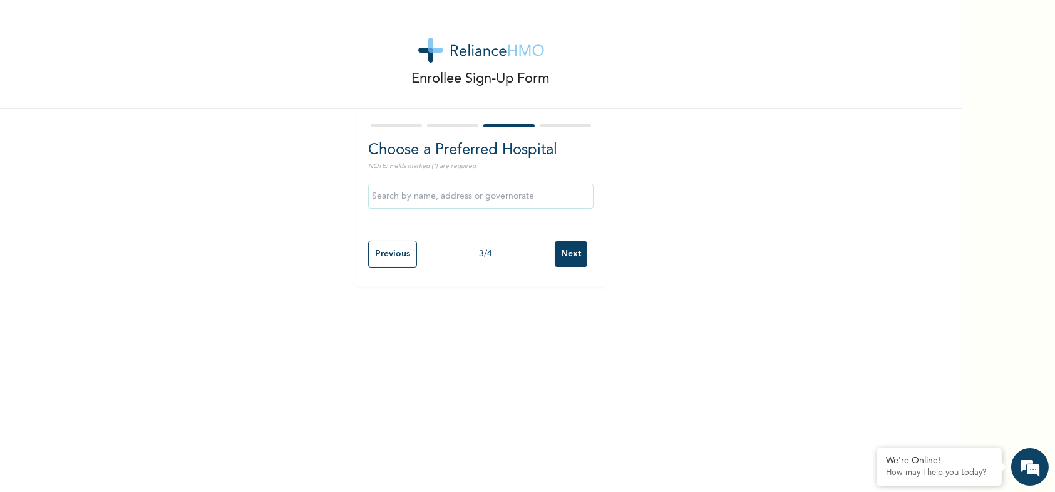
click at [489, 197] on input "text" at bounding box center [480, 196] width 225 height 25
type input "Alpine Specialist Hospital"
click at [568, 253] on input "Next" at bounding box center [571, 254] width 33 height 26
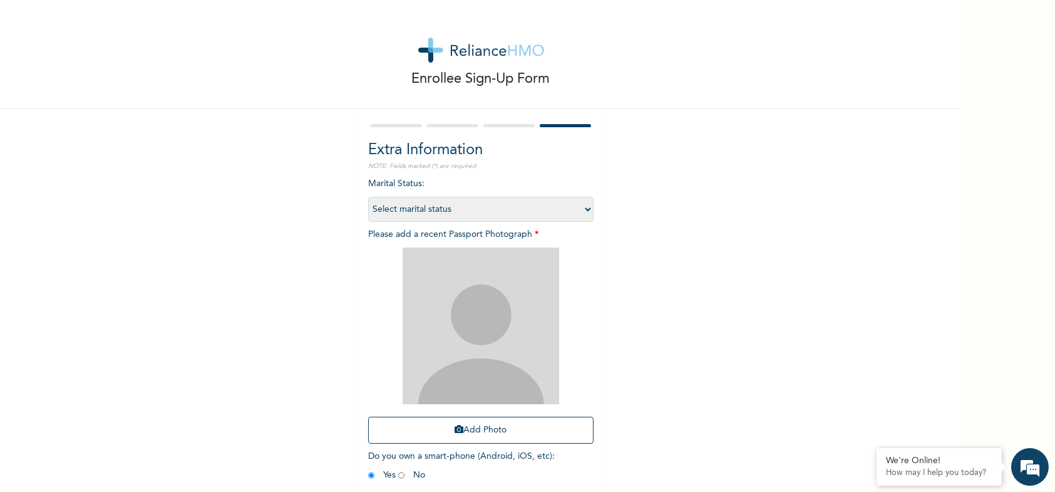
click at [500, 212] on select "Select marital status Single Married Divorced Widow/Widower" at bounding box center [480, 209] width 225 height 25
select select "1"
click at [368, 197] on select "Select marital status Single Married Divorced Widow/Widower" at bounding box center [480, 209] width 225 height 25
click at [472, 430] on button "Add Photo" at bounding box center [480, 430] width 225 height 27
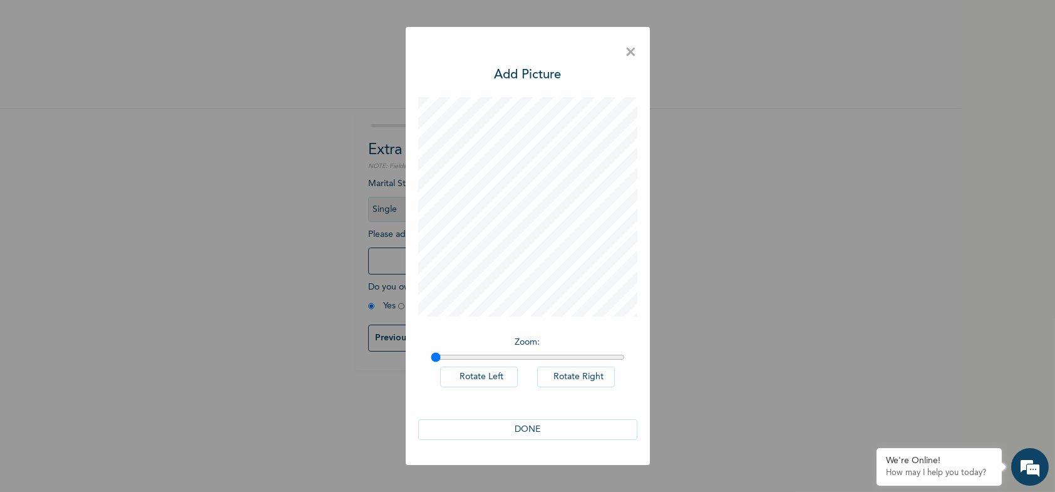
click at [550, 427] on button "DONE" at bounding box center [527, 429] width 219 height 21
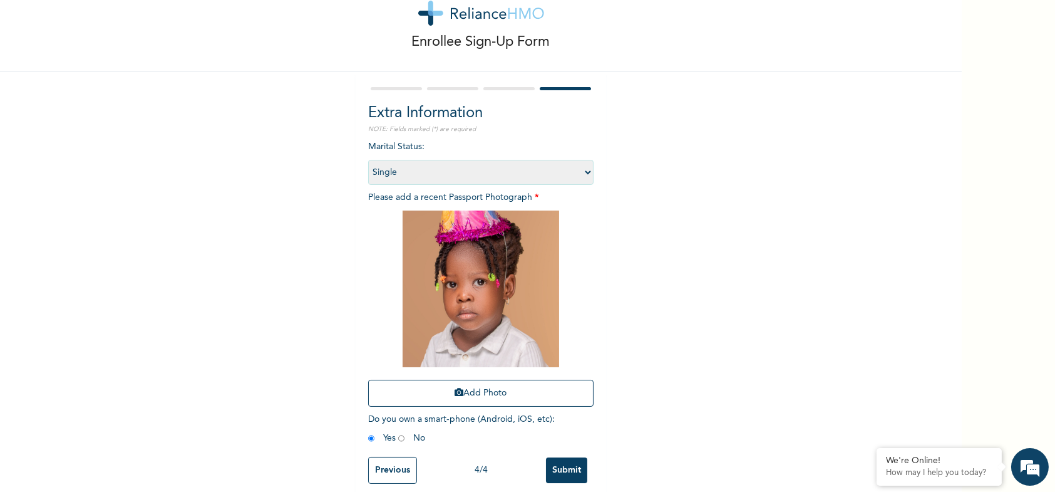
scroll to position [56, 0]
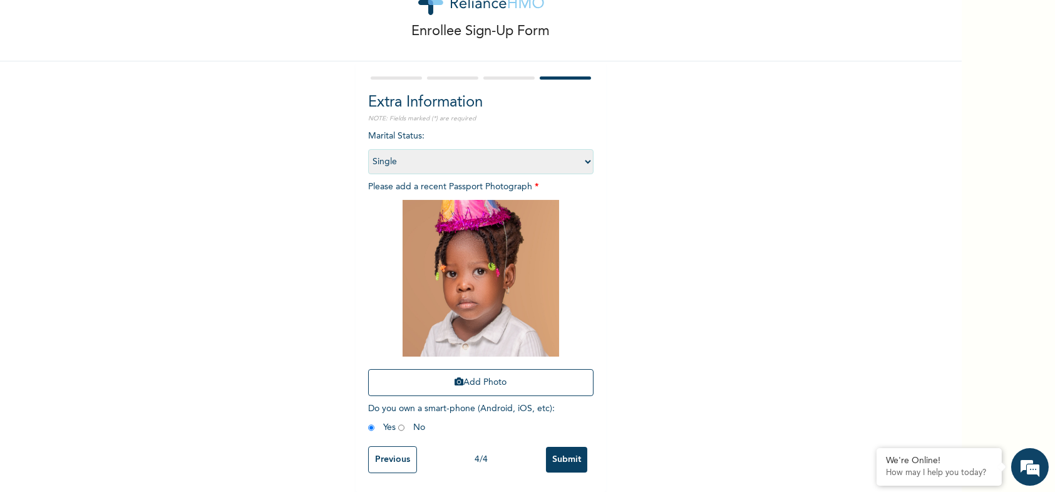
click at [564, 447] on input "Submit" at bounding box center [566, 460] width 41 height 26
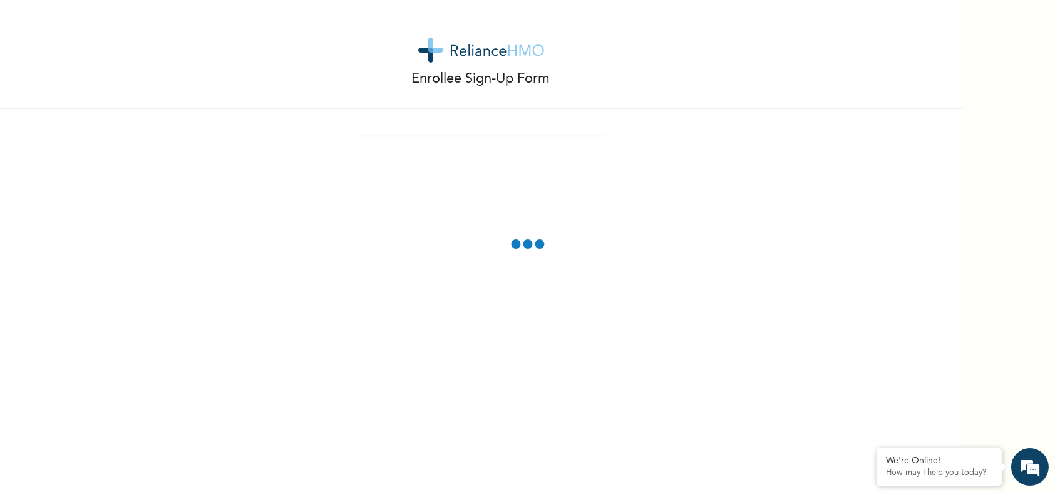
click at [625, 227] on div "Enrollee Sign-Up Form" at bounding box center [481, 246] width 962 height 492
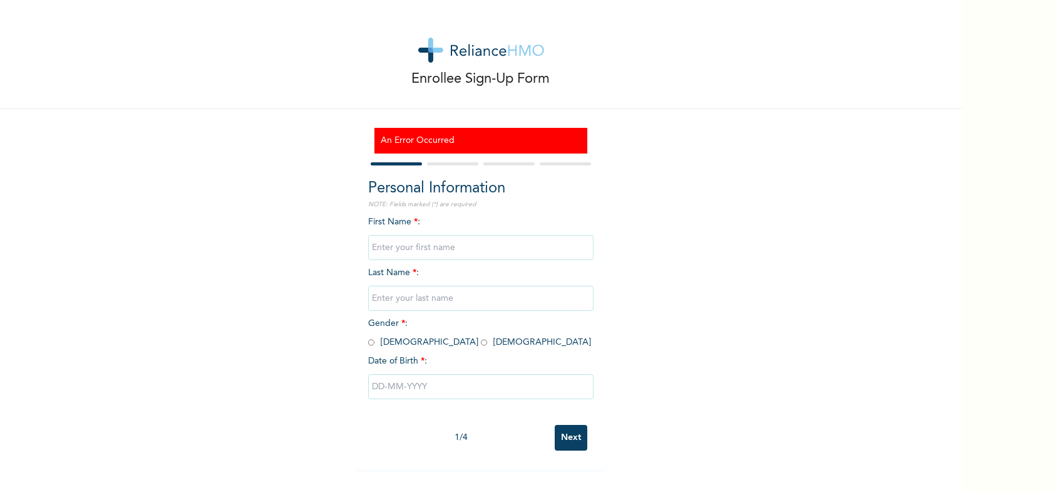
click at [394, 247] on input "text" at bounding box center [480, 247] width 225 height 25
type input "[PERSON_NAME]"
click at [421, 291] on input "text" at bounding box center [480, 298] width 225 height 25
type input "[PERSON_NAME]"
click at [404, 342] on span "Gender * : [DEMOGRAPHIC_DATA] [DEMOGRAPHIC_DATA]" at bounding box center [479, 333] width 223 height 28
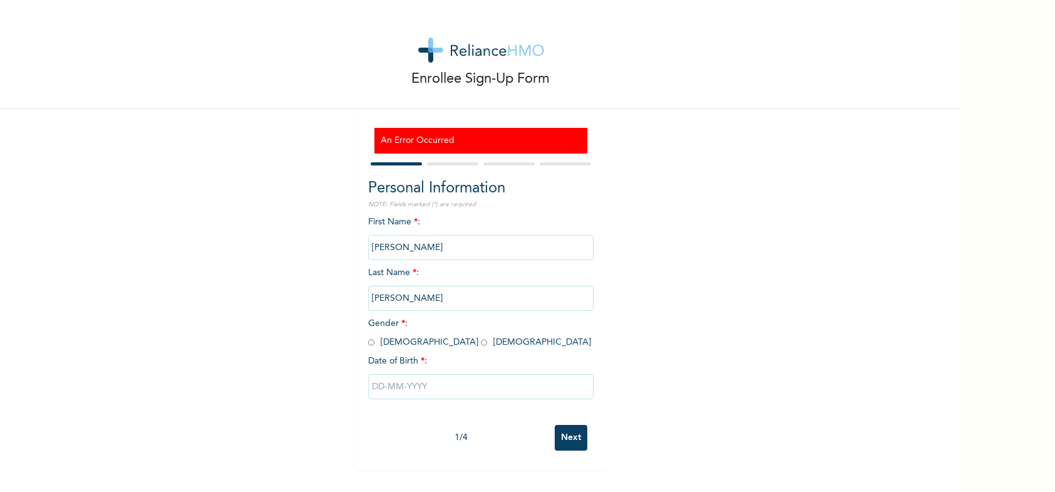
click at [481, 340] on input "radio" at bounding box center [484, 342] width 6 height 12
radio input "true"
click at [418, 392] on input "text" at bounding box center [480, 386] width 225 height 25
select select "7"
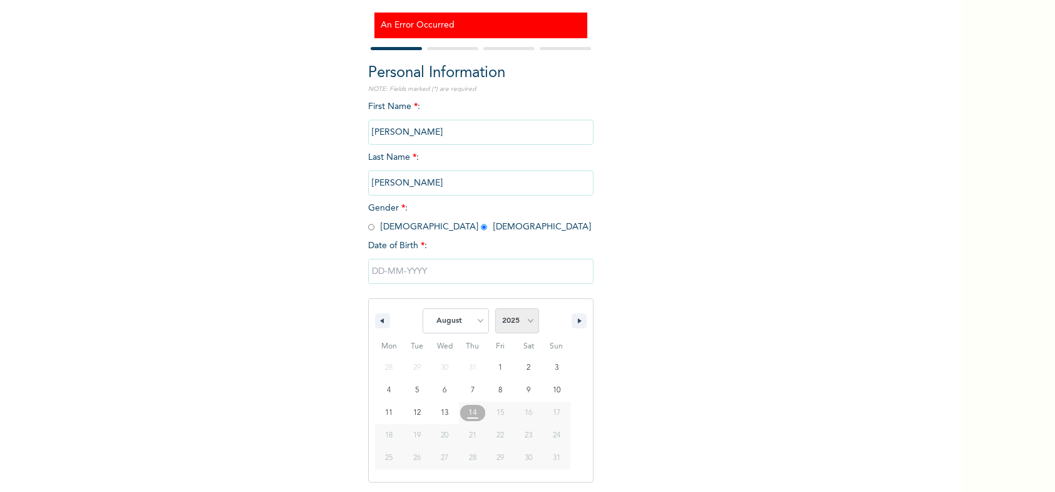
click at [514, 311] on select "2025 2024 2023 2022 2021 2020 2019 2018 2017 2016 2015 2014 2013 2012 2011 2010…" at bounding box center [517, 320] width 44 height 25
select select "2021"
click at [495, 308] on select "2025 2024 2023 2022 2021 2020 2019 2018 2017 2016 2015 2014 2013 2012 2011 2010…" at bounding box center [517, 320] width 44 height 25
type input "[DATE]"
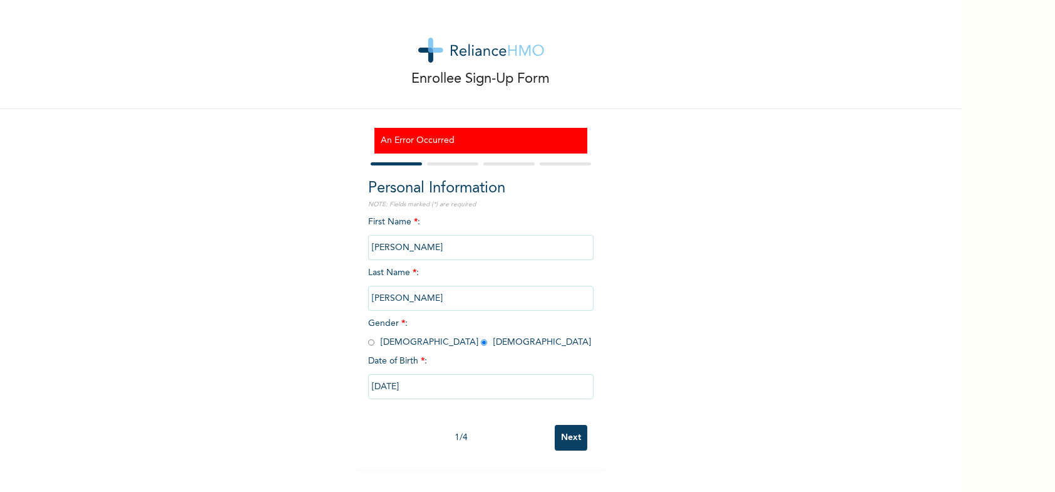
scroll to position [0, 0]
click at [566, 435] on input "Next" at bounding box center [571, 438] width 33 height 26
